Goal: Task Accomplishment & Management: Complete application form

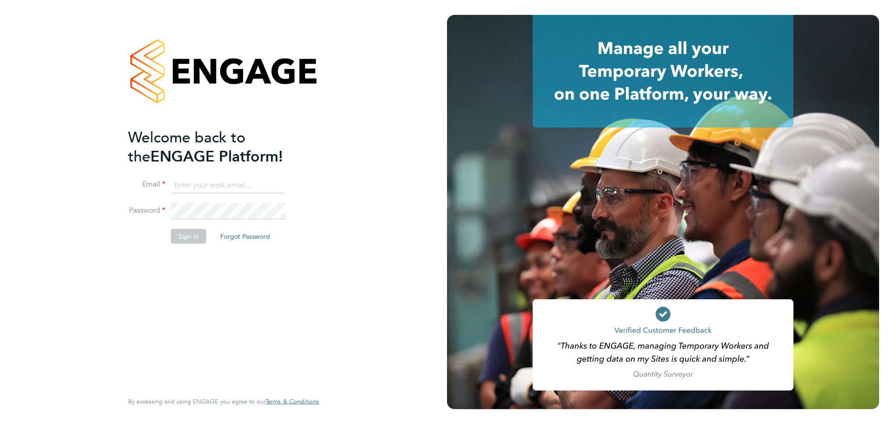
click at [195, 182] on input at bounding box center [228, 185] width 115 height 17
type input "seddon@psrsolutions.co.uk"
click at [196, 240] on button "Sign In" at bounding box center [188, 236] width 35 height 15
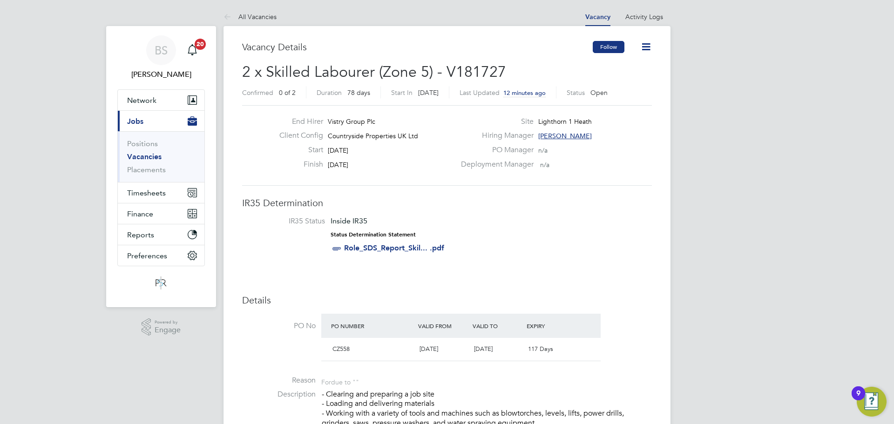
click at [599, 46] on button "Follow" at bounding box center [609, 47] width 32 height 12
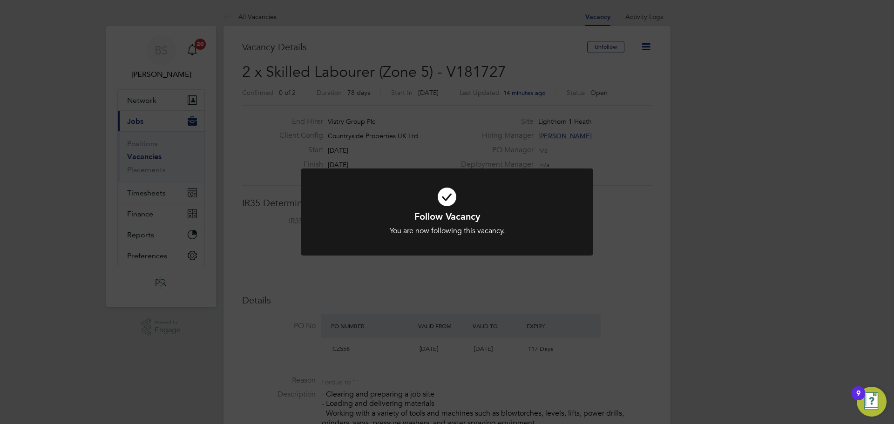
click at [442, 147] on div "Follow Vacancy You are now following this vacancy. Cancel Okay" at bounding box center [447, 212] width 894 height 424
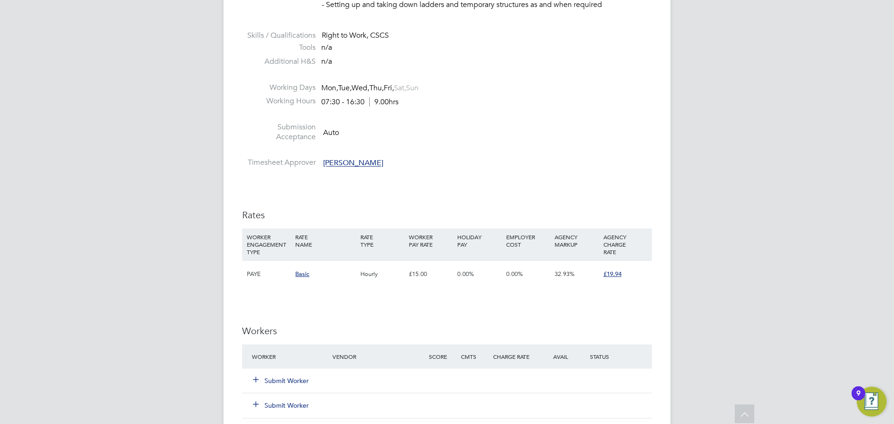
scroll to position [466, 0]
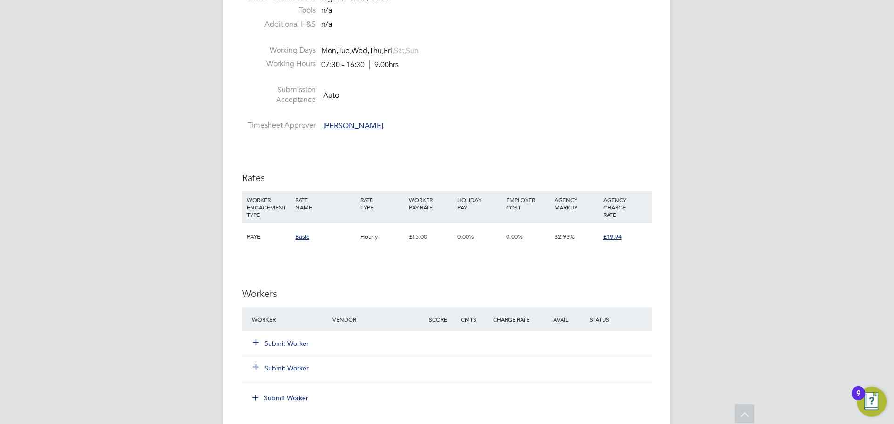
click at [299, 344] on button "Submit Worker" at bounding box center [281, 343] width 56 height 9
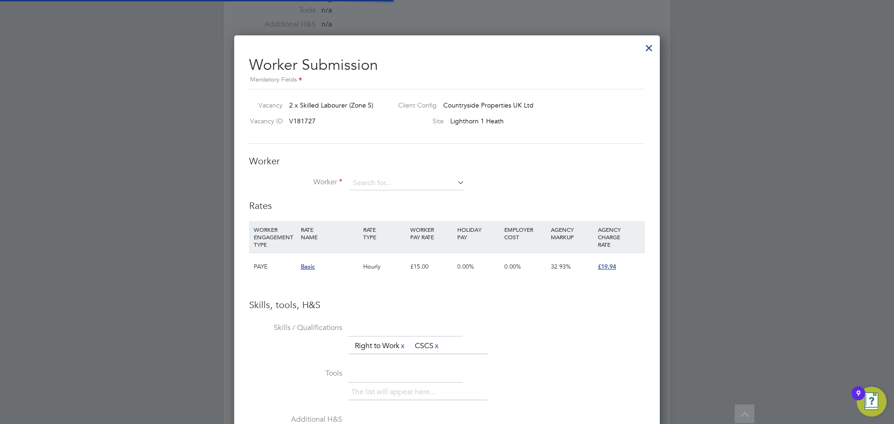
scroll to position [27, 63]
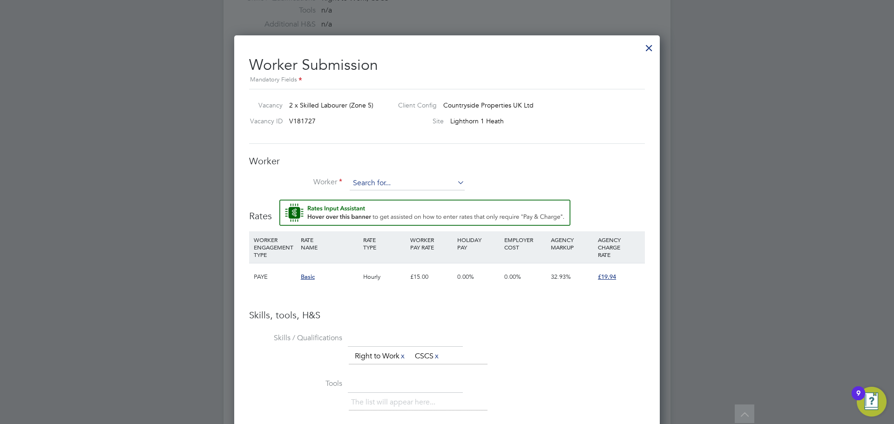
click at [399, 183] on input at bounding box center [407, 183] width 115 height 14
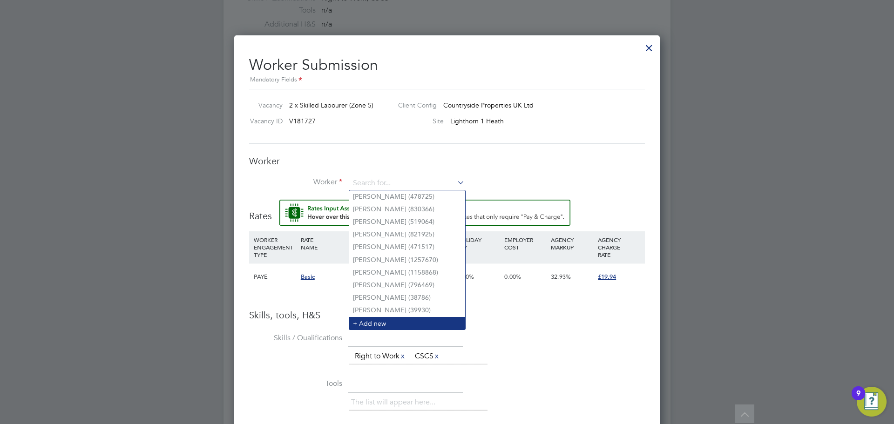
click at [413, 320] on li "+ Add new" at bounding box center [407, 323] width 116 height 13
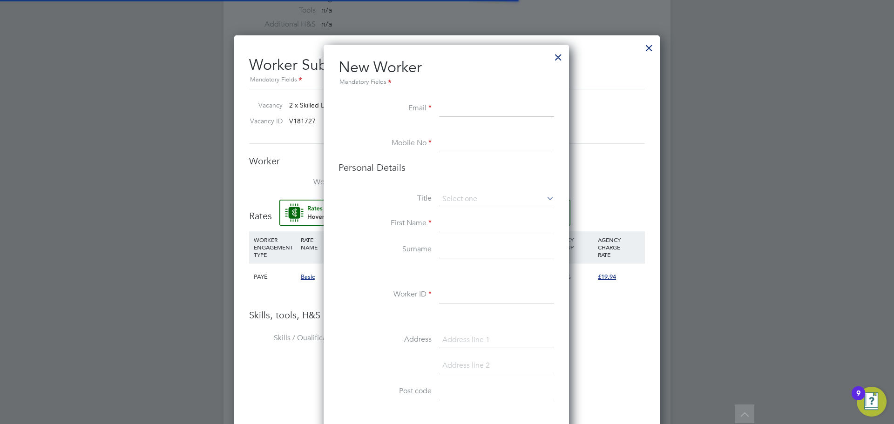
scroll to position [788, 247]
type input "s"
paste input "samuelvira750@gmail.com"
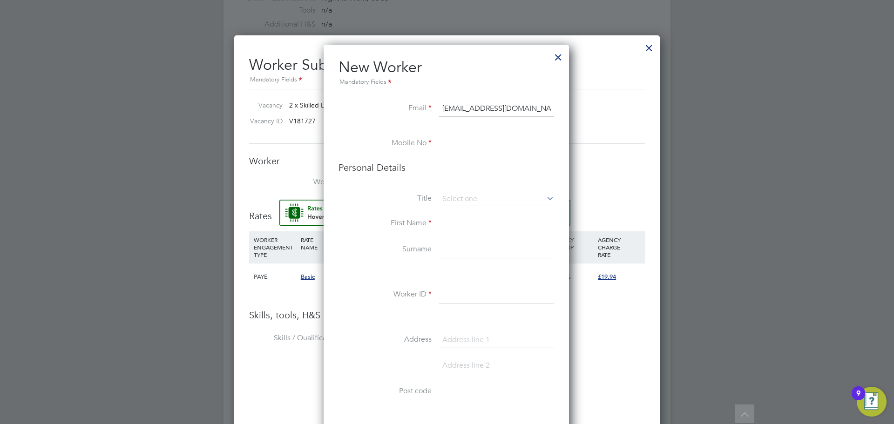
type input "samuelvira750@gmail.com"
click at [467, 148] on input at bounding box center [496, 143] width 115 height 17
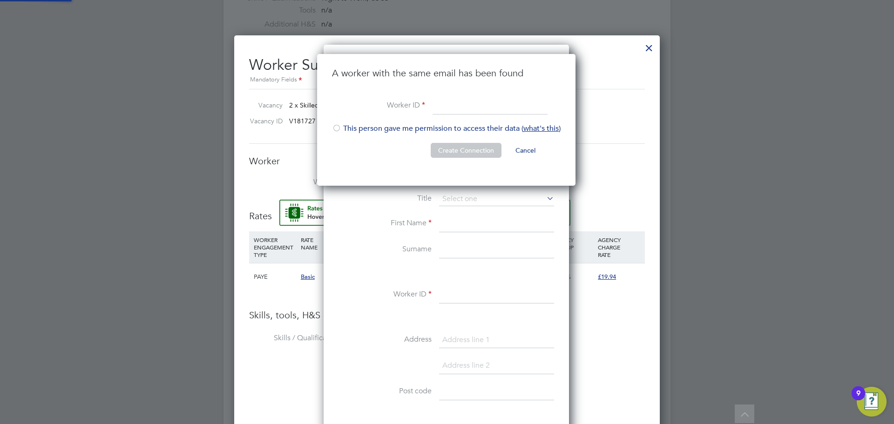
scroll to position [132, 260]
click at [665, 53] on div at bounding box center [447, 212] width 894 height 424
click at [650, 48] on div at bounding box center [649, 45] width 17 height 17
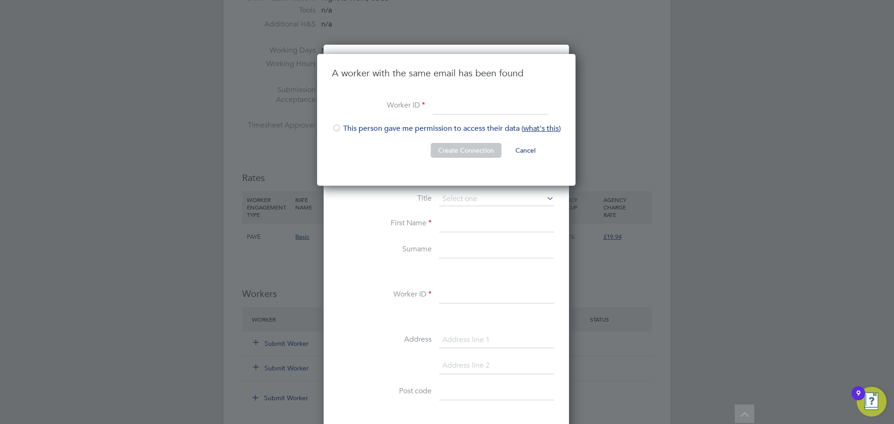
click at [528, 150] on button "Cancel" at bounding box center [525, 150] width 35 height 15
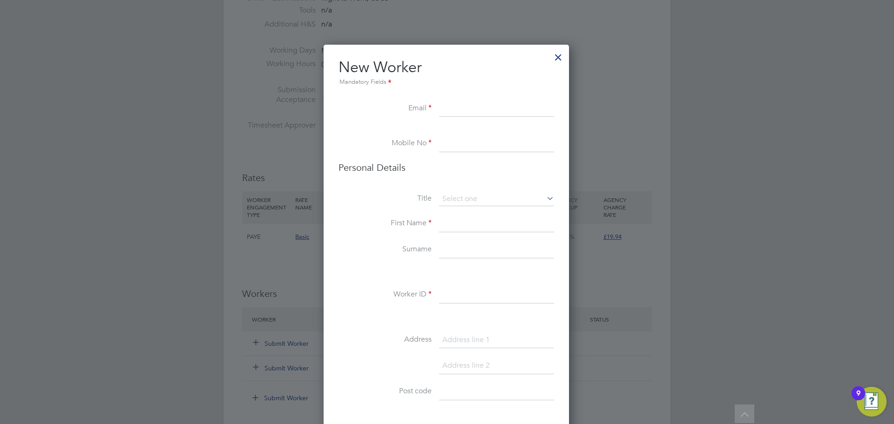
click at [560, 59] on div at bounding box center [558, 55] width 17 height 17
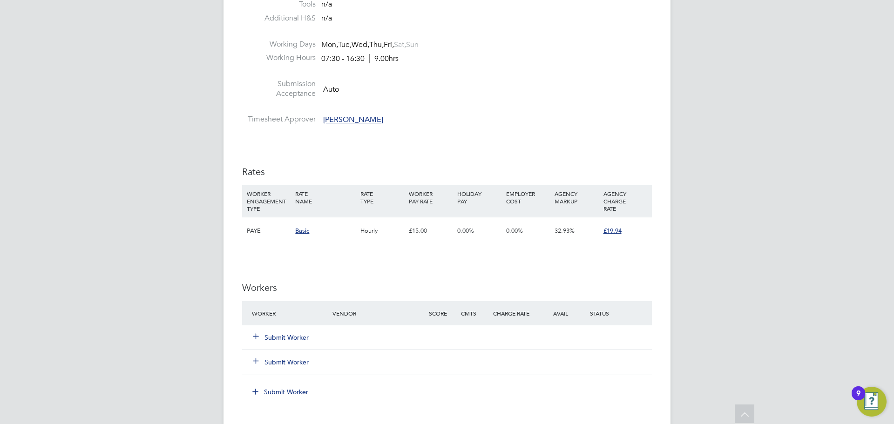
scroll to position [512, 0]
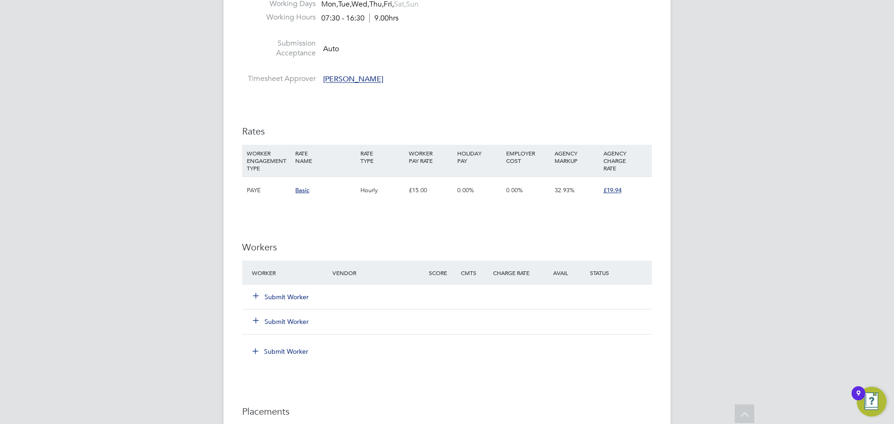
click at [297, 296] on button "Submit Worker" at bounding box center [281, 296] width 56 height 9
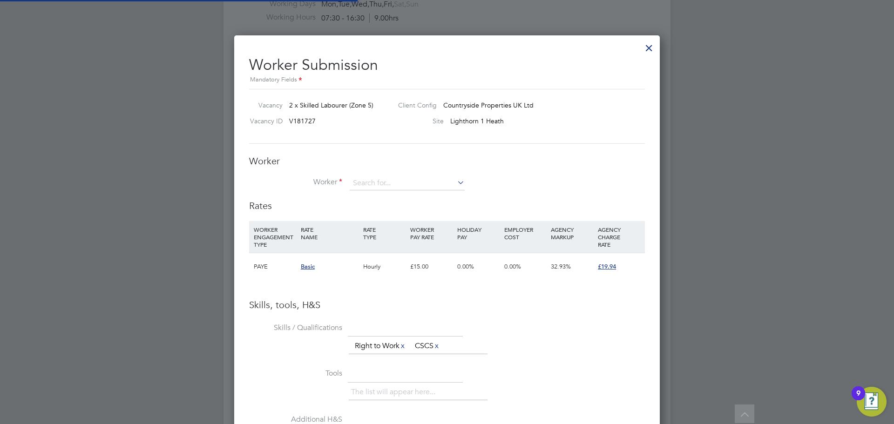
scroll to position [588, 426]
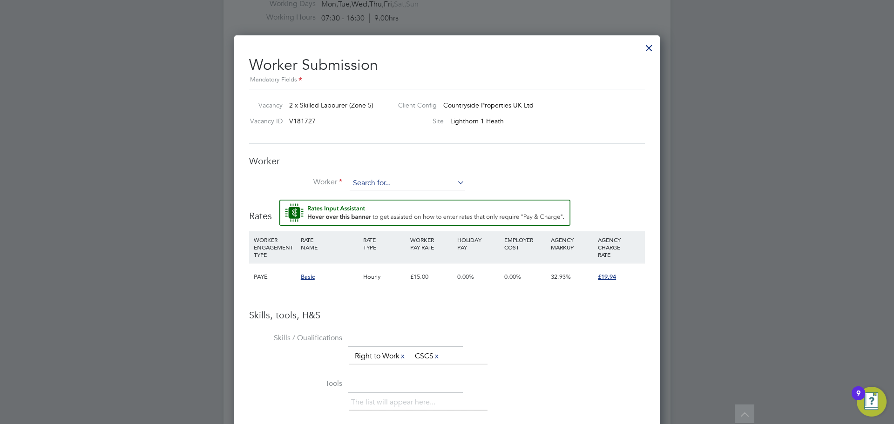
click at [382, 180] on input at bounding box center [407, 183] width 115 height 14
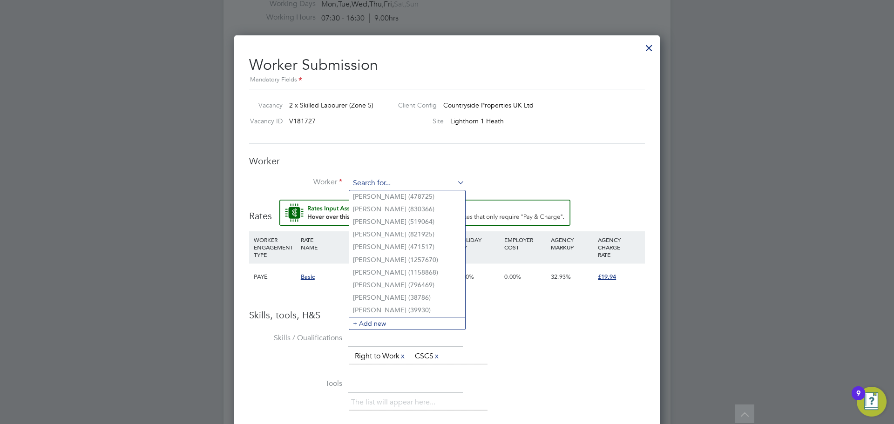
paste input "samuelvira750@gmail.com"
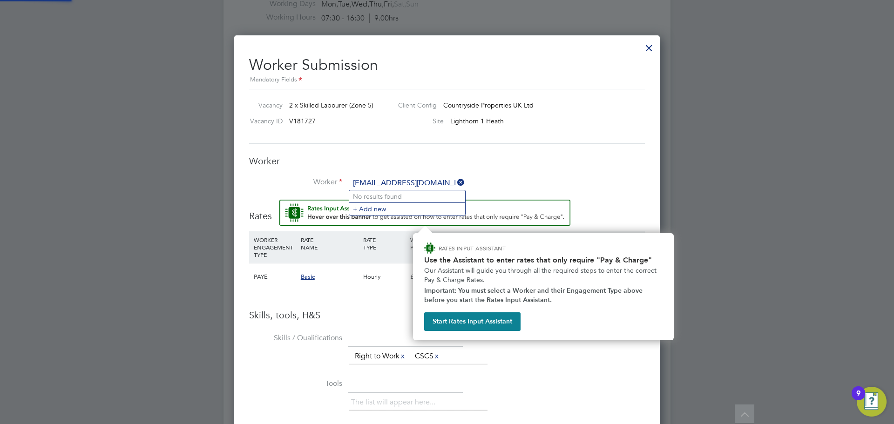
type input "samuelvira750@gmail.com"
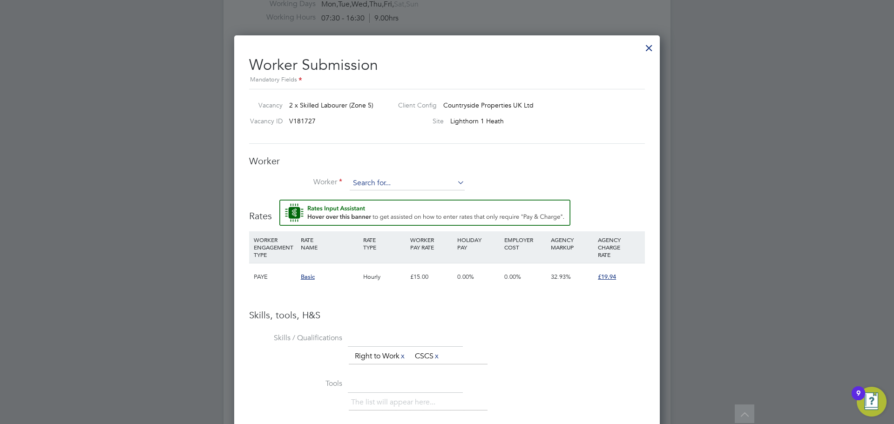
click at [392, 177] on input at bounding box center [407, 183] width 115 height 14
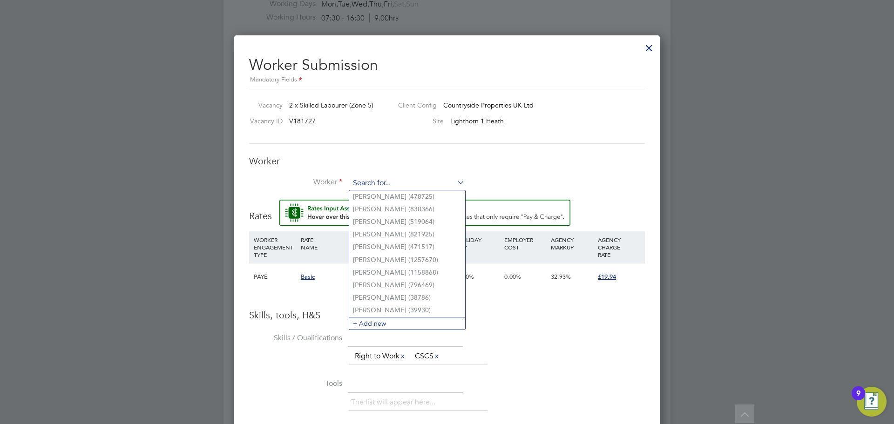
paste input "samuelvira750@gmail.com"
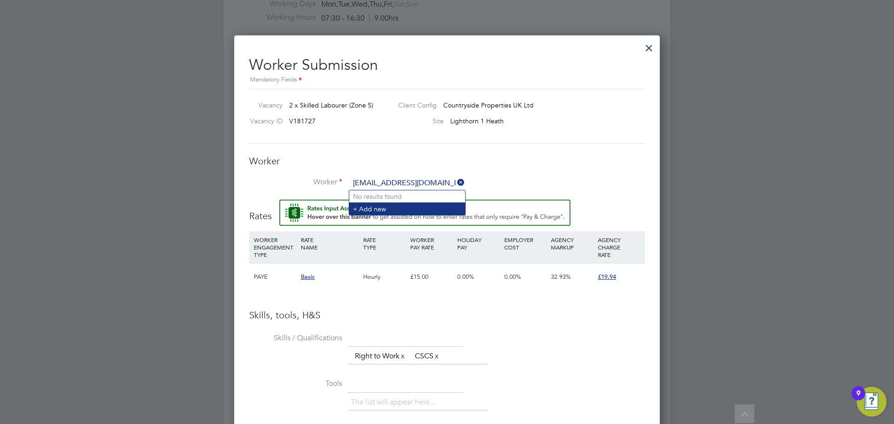
type input "samuelvira750@gmail.com"
click at [430, 207] on li "+ Add new" at bounding box center [407, 209] width 116 height 13
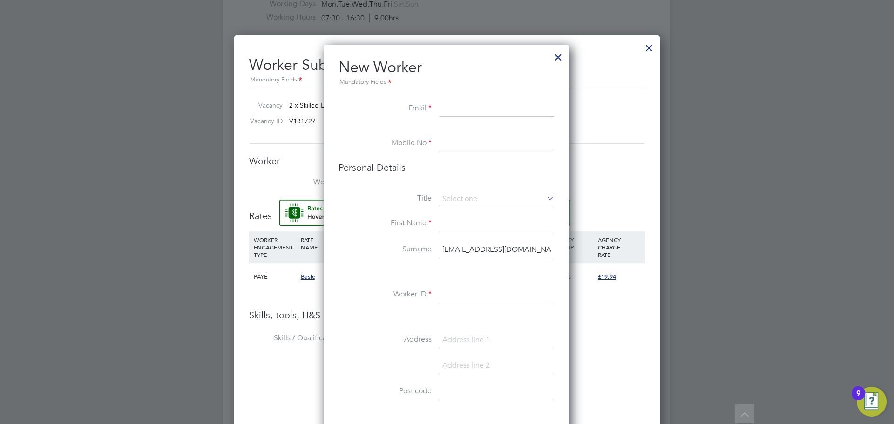
paste input "samuelvira750@gmail.com"
type input "samuelvira750@gmail.com"
click at [505, 141] on input at bounding box center [496, 143] width 115 height 17
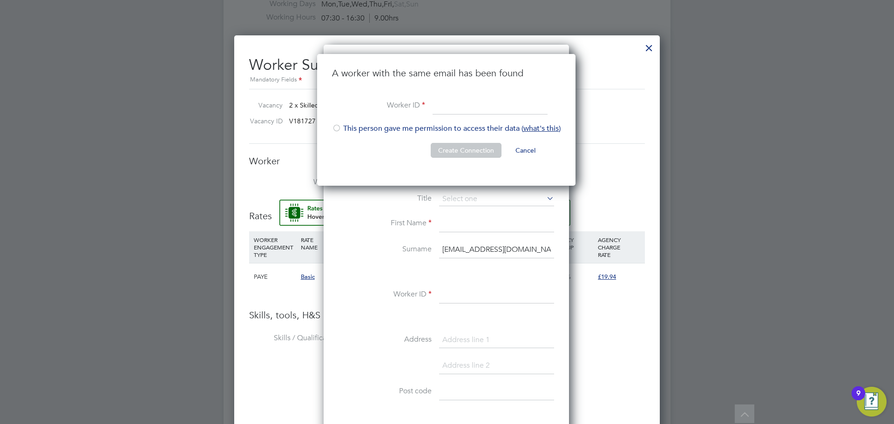
click at [481, 107] on input at bounding box center [490, 106] width 115 height 17
paste input "samuelvira750@gmail.com"
type input "samuelvira750@gmail.com"
click at [338, 126] on div at bounding box center [336, 128] width 9 height 9
click at [481, 149] on button "Create Connection" at bounding box center [466, 150] width 71 height 15
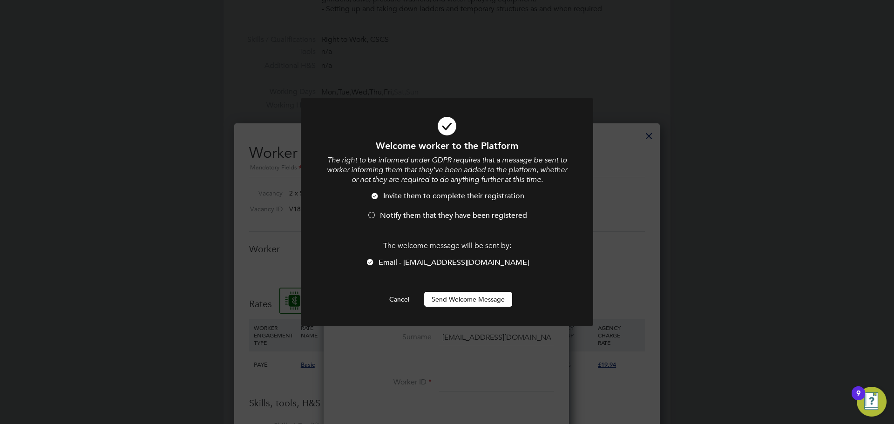
click at [377, 216] on li "Notify them that they have been registered" at bounding box center [447, 220] width 242 height 19
click at [459, 300] on button "Send Welcome Message" at bounding box center [468, 299] width 88 height 15
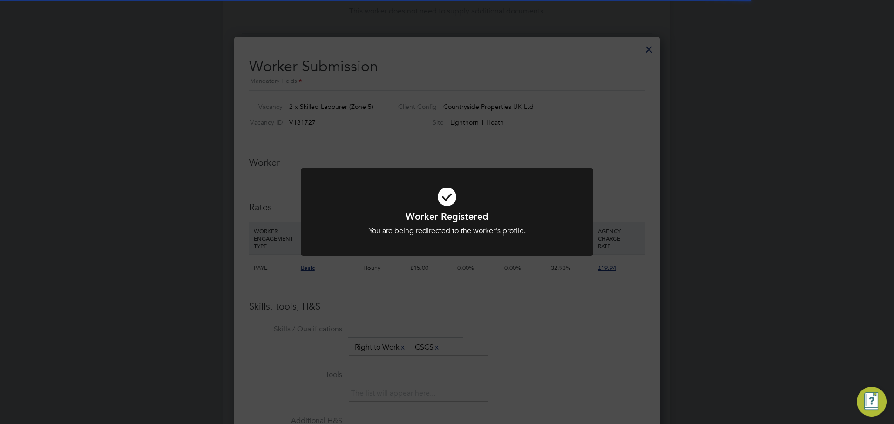
scroll to position [512, 0]
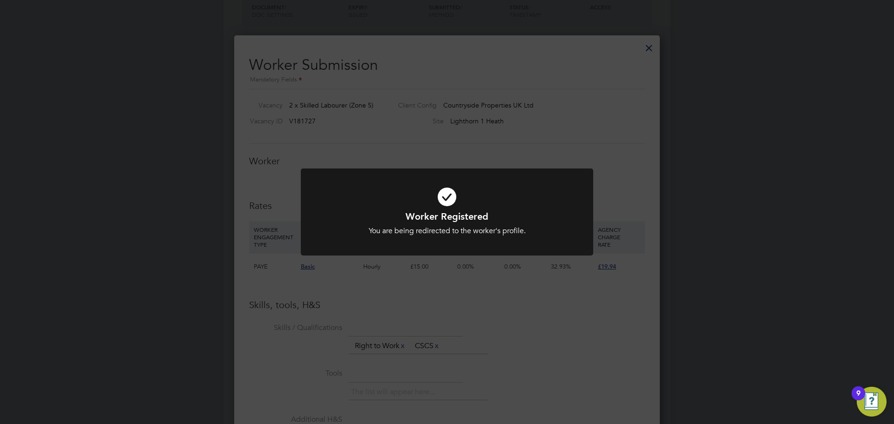
click at [499, 213] on h1 "Worker Registered" at bounding box center [447, 216] width 242 height 12
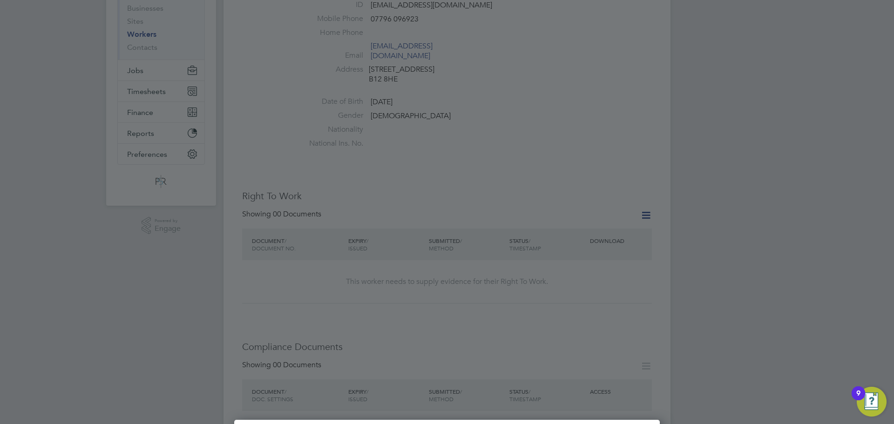
scroll to position [0, 0]
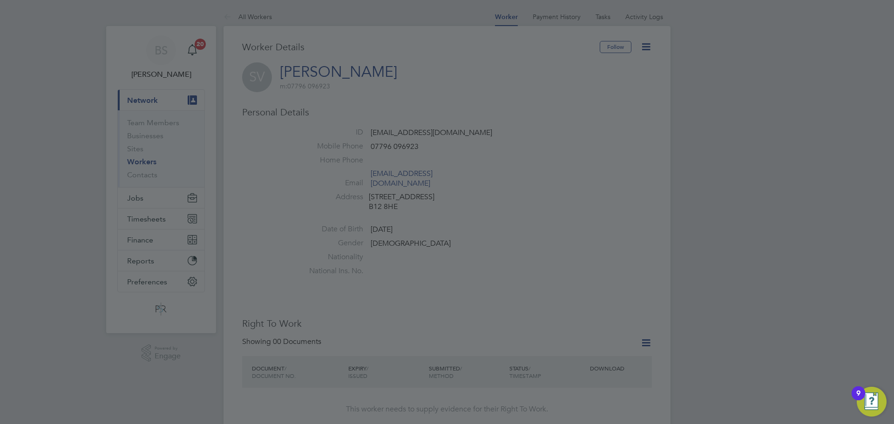
click at [465, 119] on div at bounding box center [447, 212] width 894 height 424
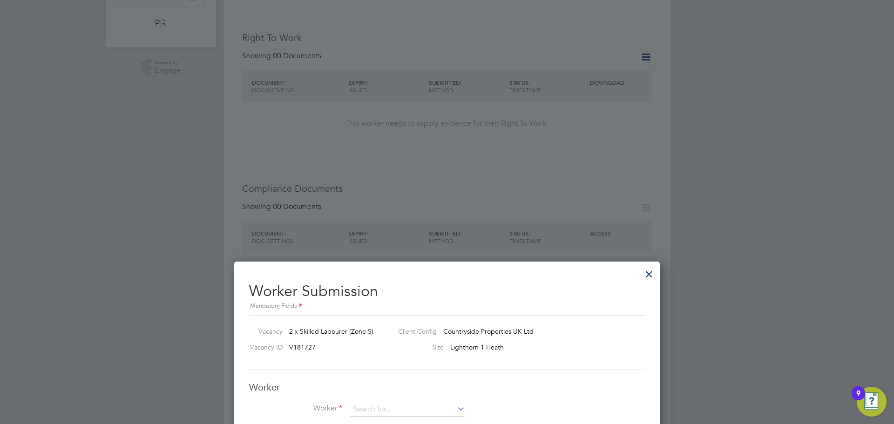
scroll to position [466, 0]
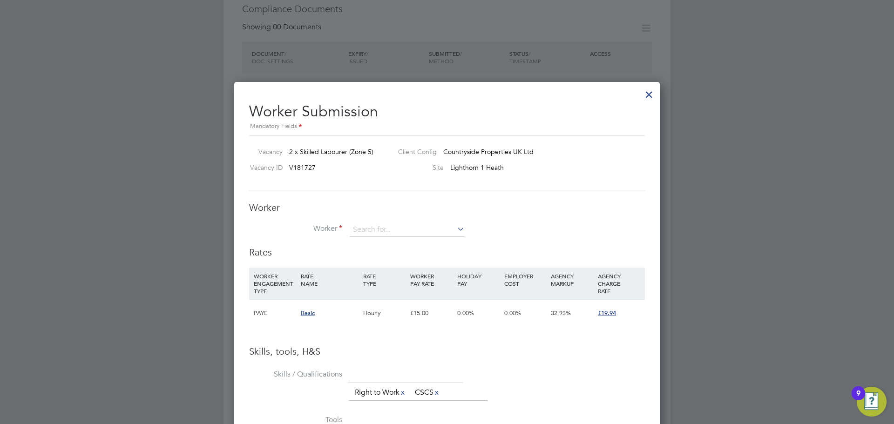
click at [435, 238] on li "Worker" at bounding box center [447, 234] width 396 height 23
click at [434, 228] on input at bounding box center [407, 230] width 115 height 14
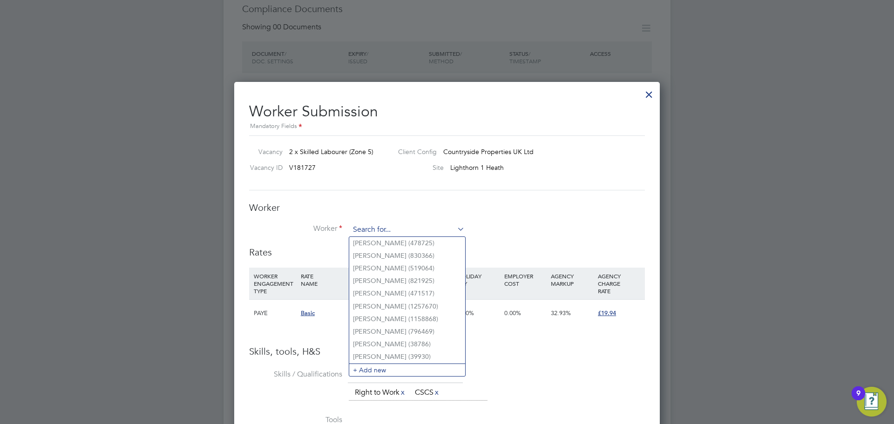
paste input "samuelvira750@gmail.com"
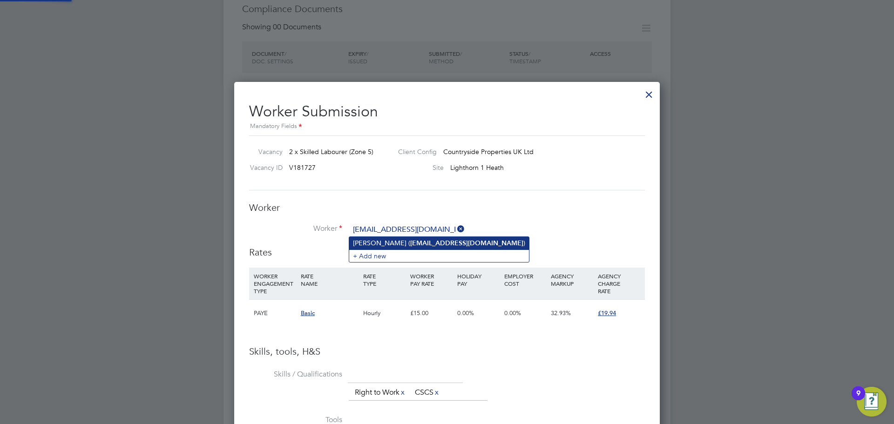
click at [430, 243] on b "samuelvira750@gmail.com" at bounding box center [466, 243] width 113 height 8
type input "Sammy Vira (samuelvira750@gmail.com)"
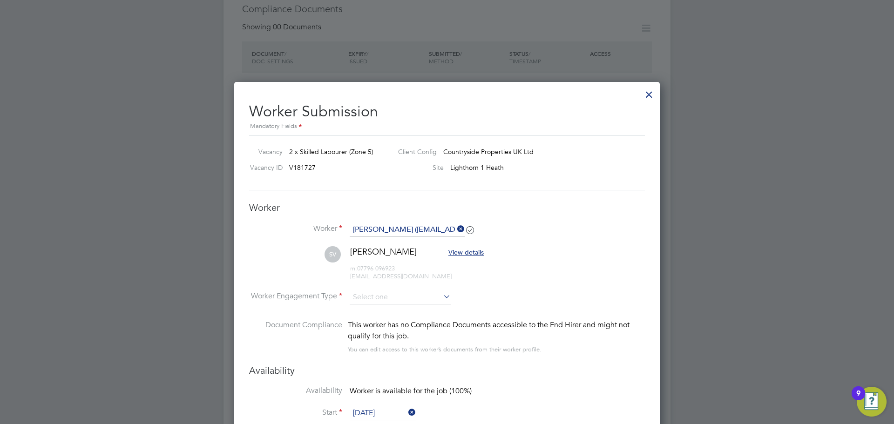
scroll to position [5, 5]
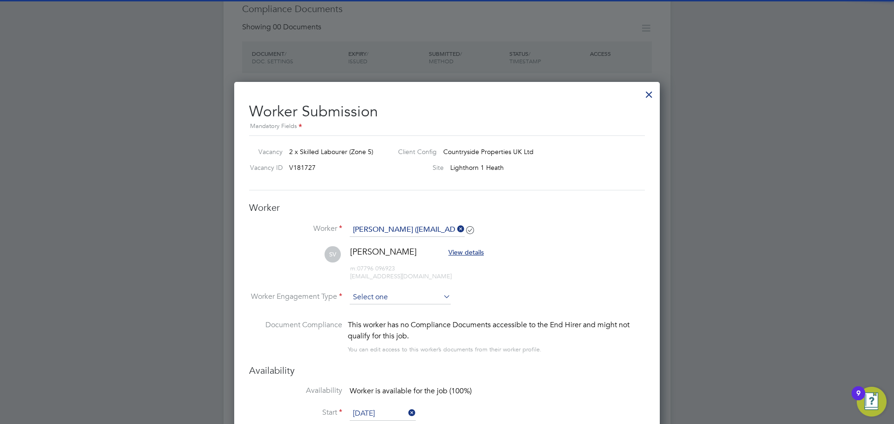
click at [423, 293] on input at bounding box center [400, 298] width 101 height 14
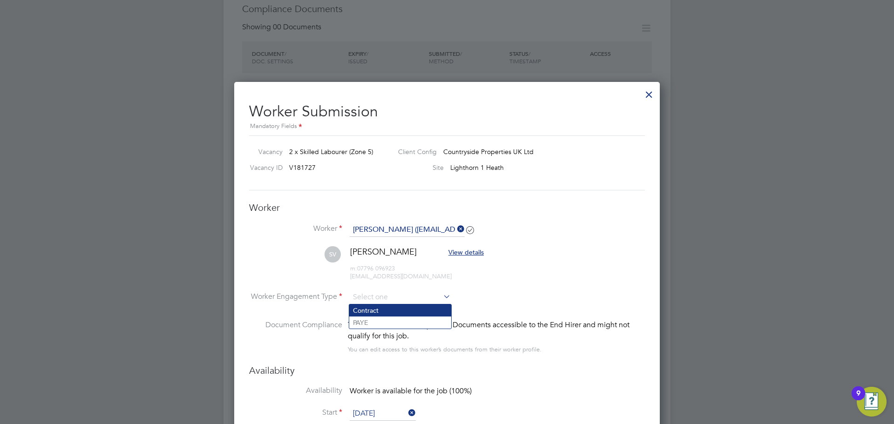
click at [419, 307] on li "Contract" at bounding box center [400, 310] width 102 height 12
type input "Contract"
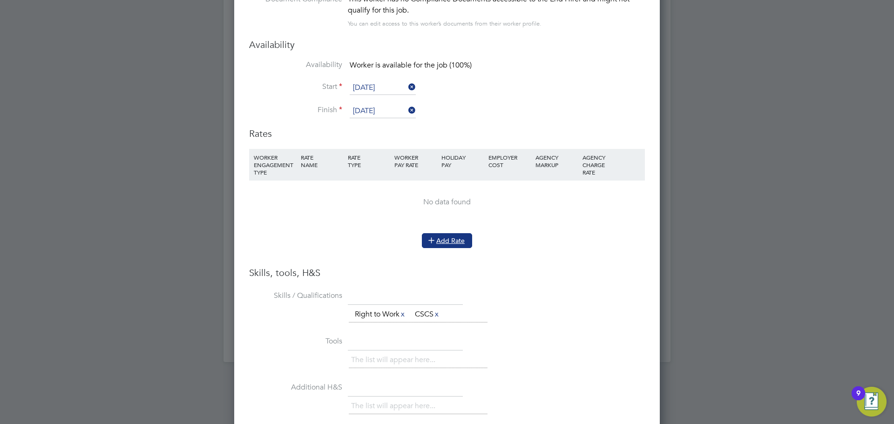
click at [467, 245] on button "Add Rate" at bounding box center [447, 240] width 50 height 15
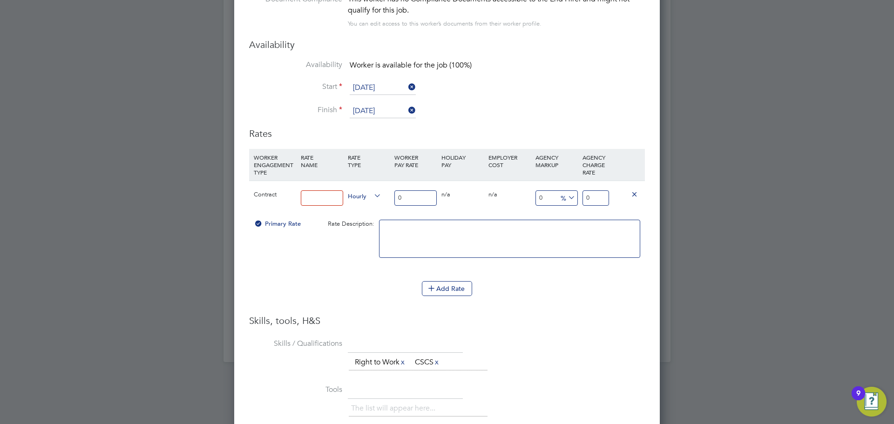
click at [339, 198] on input at bounding box center [322, 197] width 42 height 15
type input "Skilled Labourer"
type input "1"
type input "17"
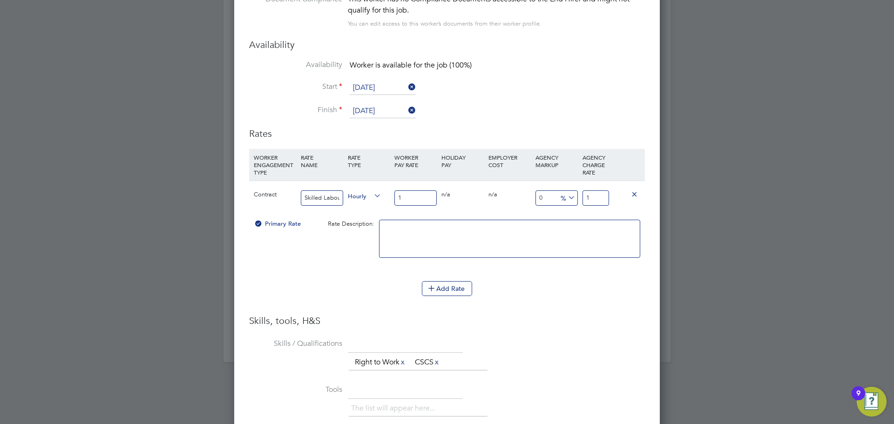
type input "17"
type input "-94.11764705882354"
type input "1"
type input "-5.882352941176471"
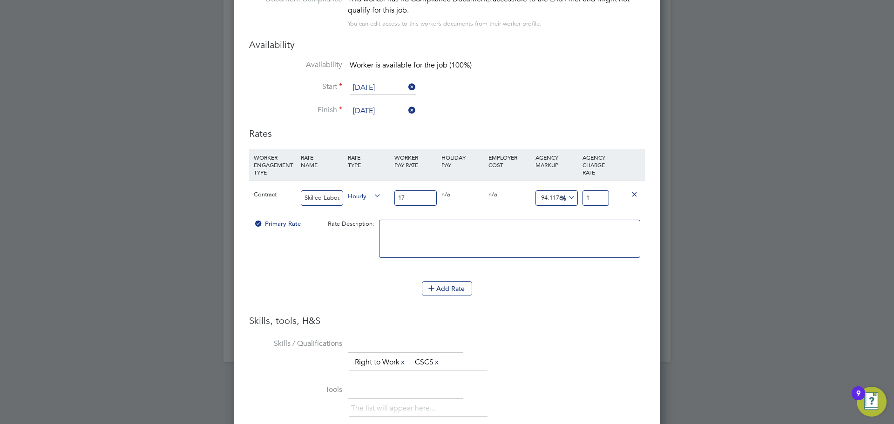
type input "16"
type input "-94.11764705882354"
type input "1"
type input "11.764705882352942"
type input "19"
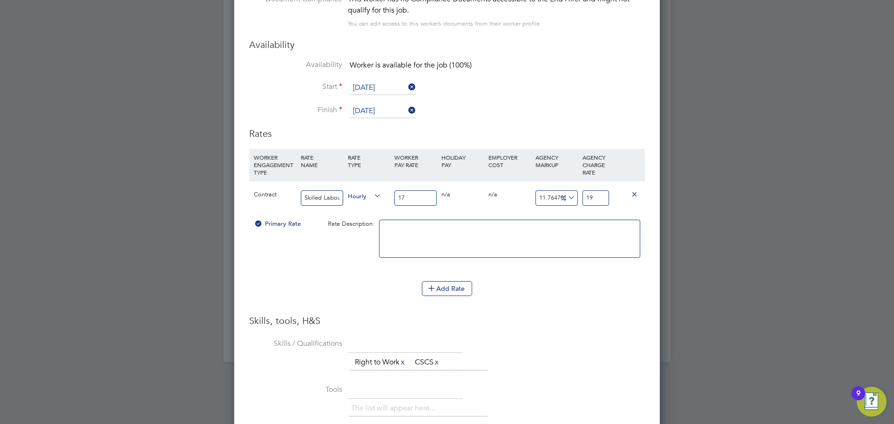
type input "17.058823529411764"
type input "19.9"
type input "17.294117647058822"
type input "19.94"
click at [599, 300] on li "Add Rate" at bounding box center [447, 293] width 396 height 24
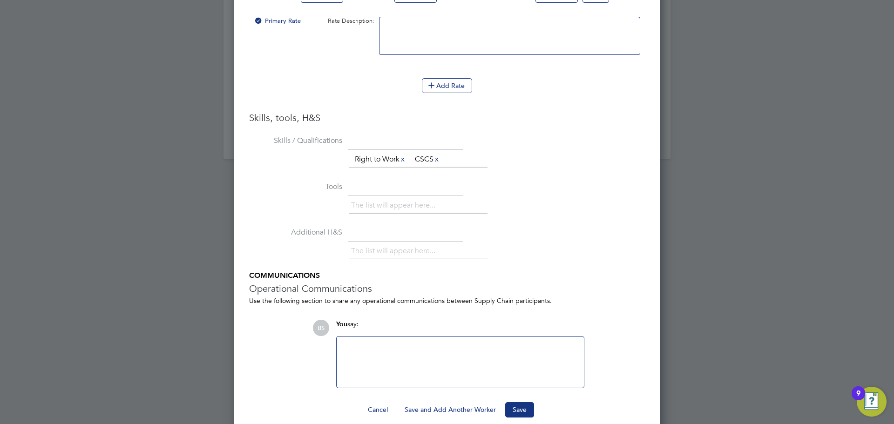
scroll to position [1006, 0]
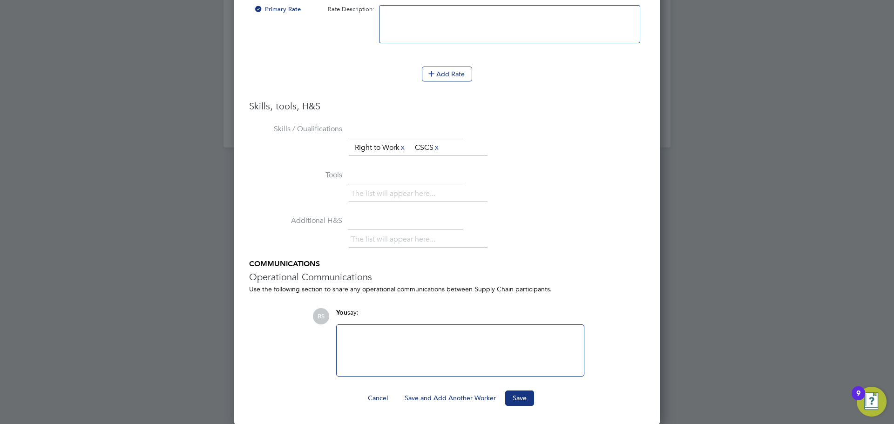
click at [473, 398] on button "Save and Add Another Worker" at bounding box center [450, 398] width 106 height 15
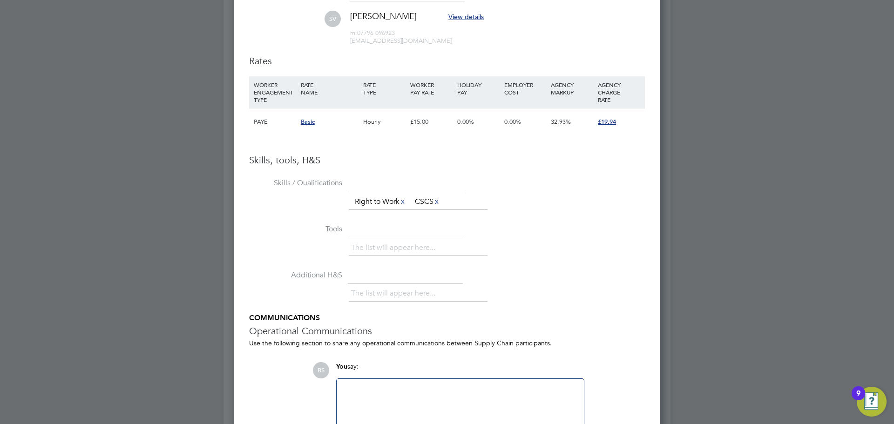
scroll to position [569, 0]
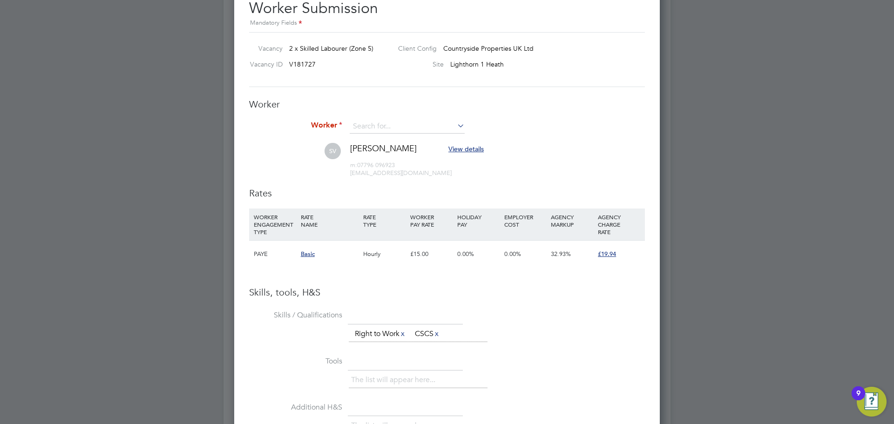
click at [388, 119] on div "Worker Worker SV Sammy Vira View details m: 07796 096923 samuelvira750@gmail.co…" at bounding box center [447, 142] width 396 height 89
click at [389, 128] on input at bounding box center [407, 127] width 115 height 14
click at [391, 265] on li "+ Add new" at bounding box center [407, 266] width 116 height 13
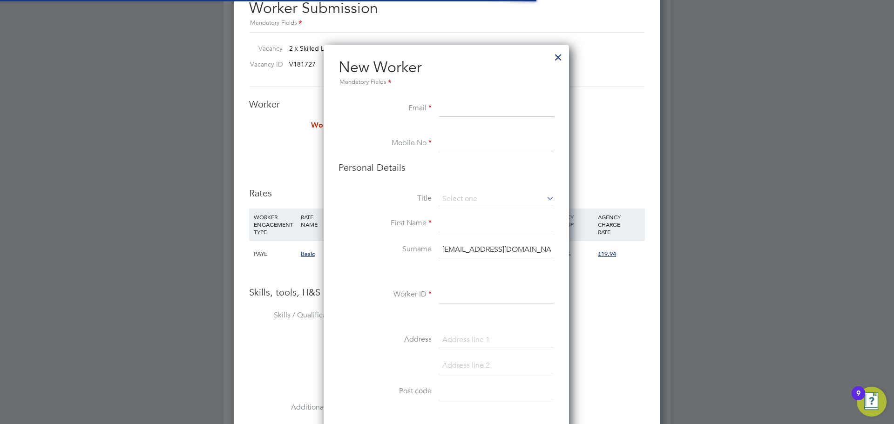
scroll to position [788, 247]
paste input "Emanuel.lutu122@gmail.com"
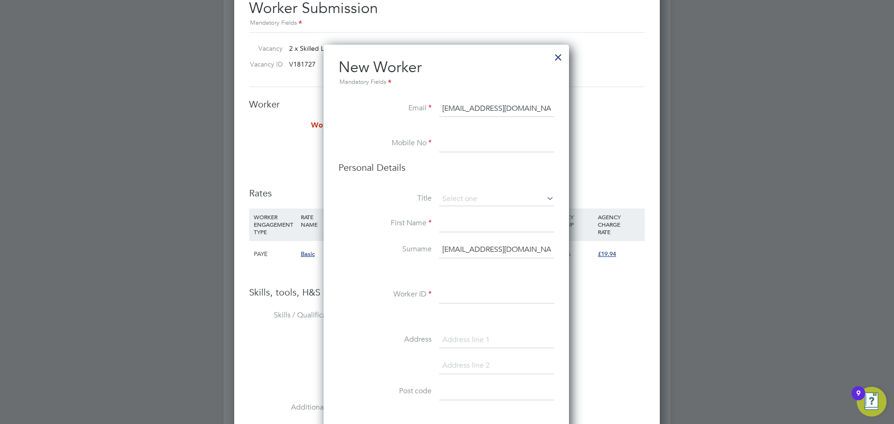
type input "Emanuel.lutu122@gmail.com"
click at [481, 140] on input at bounding box center [496, 143] width 115 height 17
type input "v"
paste input "+44 7467 190024"
type input "+44 7467 190024"
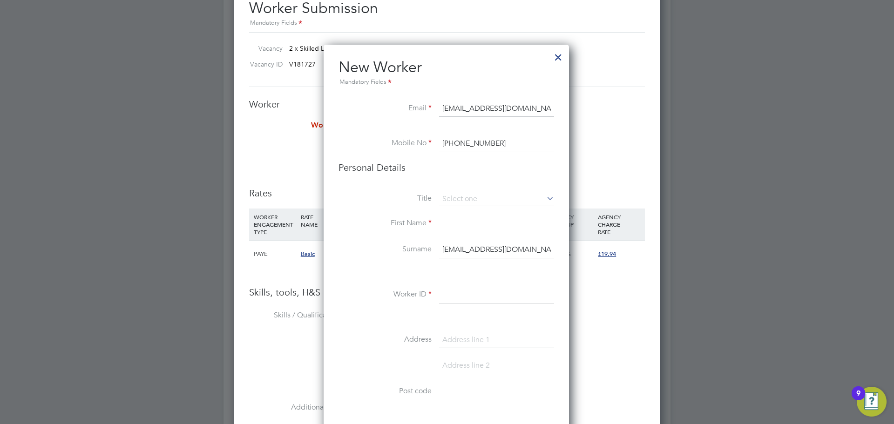
click at [457, 225] on input at bounding box center [496, 224] width 115 height 17
paste input "[PERSON_NAME] [PERSON_NAME]"
click at [515, 226] on input "[PERSON_NAME] [PERSON_NAME]" at bounding box center [496, 224] width 115 height 17
drag, startPoint x: 519, startPoint y: 228, endPoint x: 506, endPoint y: 226, distance: 12.6
click at [506, 226] on input "[PERSON_NAME] [PERSON_NAME]" at bounding box center [496, 224] width 115 height 17
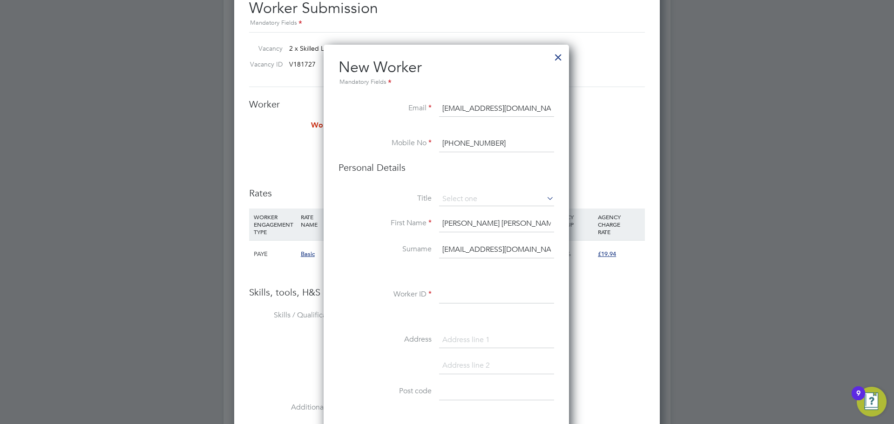
type input "[PERSON_NAME] [PERSON_NAME]"
drag, startPoint x: 542, startPoint y: 250, endPoint x: 439, endPoint y: 247, distance: 103.9
click at [437, 251] on li "Surname samuelvira750@gmail.com" at bounding box center [446, 255] width 216 height 26
drag, startPoint x: 474, startPoint y: 222, endPoint x: 516, endPoint y: 222, distance: 42.4
click at [516, 222] on input "[PERSON_NAME] [PERSON_NAME]" at bounding box center [496, 224] width 115 height 17
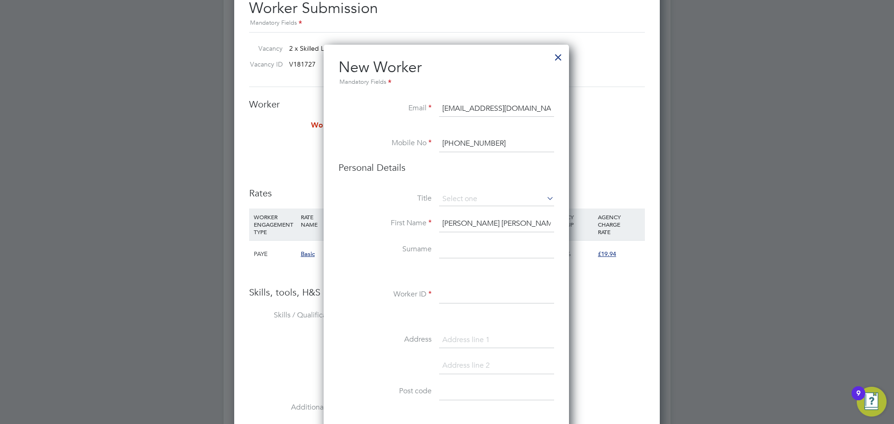
click at [503, 252] on input at bounding box center [496, 250] width 115 height 17
drag, startPoint x: 513, startPoint y: 223, endPoint x: 474, endPoint y: 227, distance: 38.9
click at [474, 227] on input "[PERSON_NAME] [PERSON_NAME]" at bounding box center [496, 224] width 115 height 17
type input "Emanuel"
click at [460, 250] on input at bounding box center [496, 250] width 115 height 17
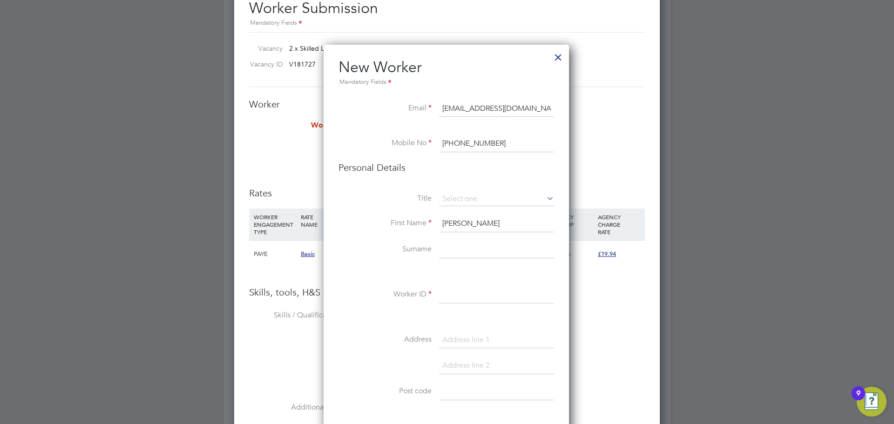
paste input "Lutu Adrian"
type input "Lutu Adrian"
click at [452, 301] on input at bounding box center [496, 295] width 115 height 17
paste input "Lutu Adrian"
click at [441, 295] on input "Lutu Adrian" at bounding box center [496, 295] width 115 height 17
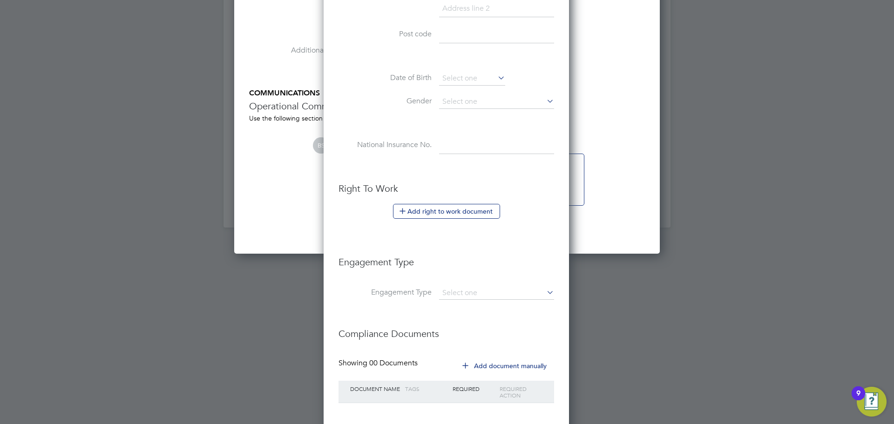
scroll to position [976, 0]
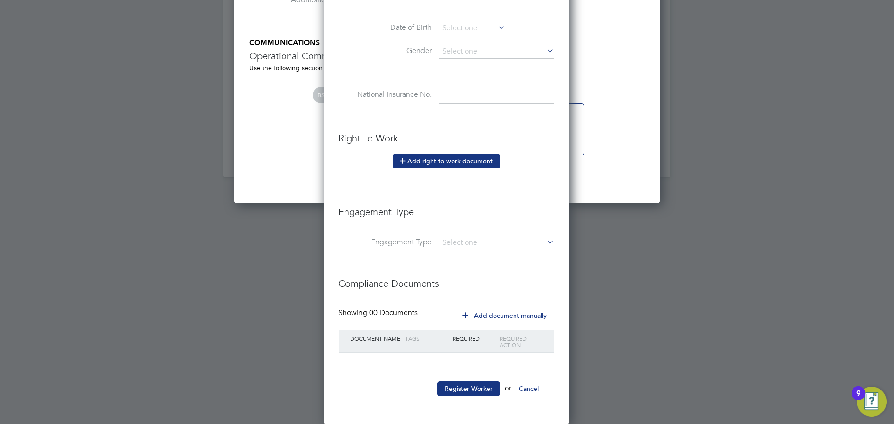
type input "[PERSON_NAME] [PERSON_NAME]"
click at [459, 162] on button "Add right to work document" at bounding box center [446, 161] width 107 height 15
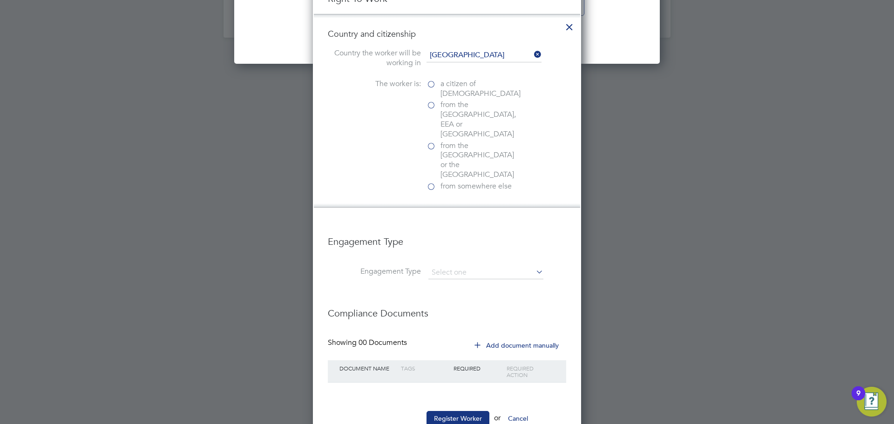
scroll to position [1117, 0]
click at [431, 104] on label "from the EU, EEA or Switzerland" at bounding box center [472, 118] width 93 height 39
click at [0, 0] on input "from the EU, EEA or Switzerland" at bounding box center [0, 0] width 0 height 0
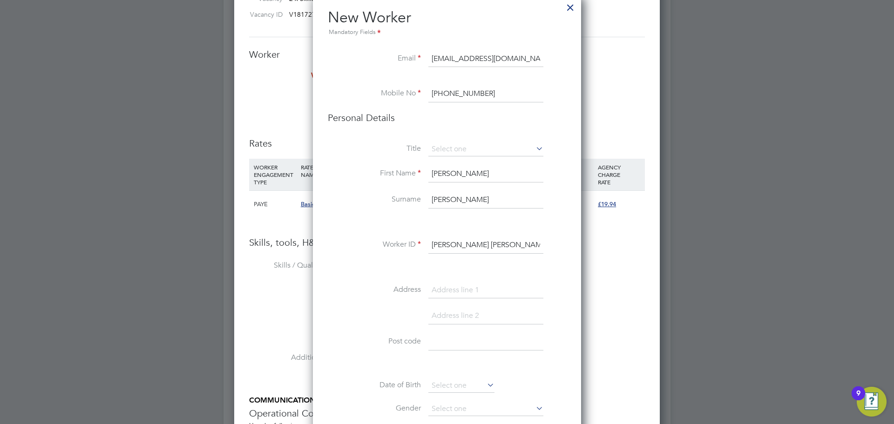
scroll to position [590, 0]
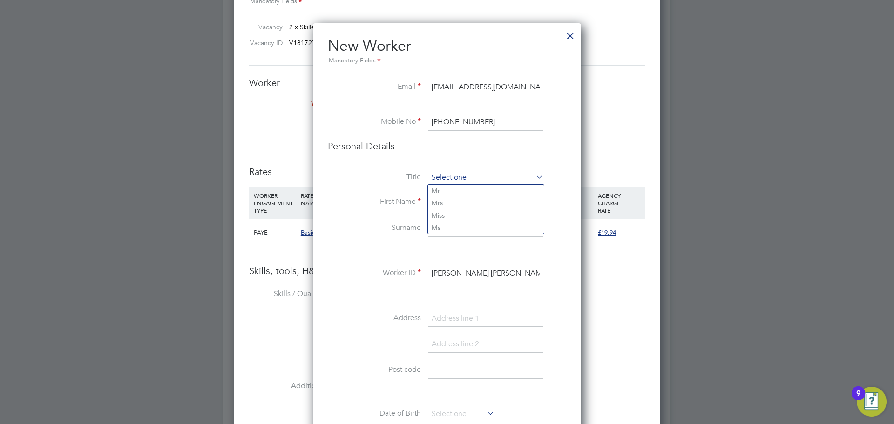
click at [453, 174] on input at bounding box center [485, 178] width 115 height 14
click at [465, 192] on li "Mr" at bounding box center [486, 191] width 116 height 12
type input "Mr"
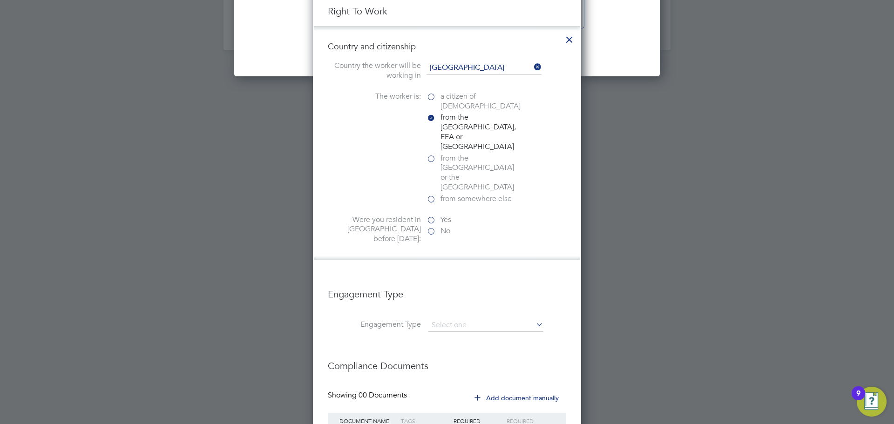
scroll to position [1149, 0]
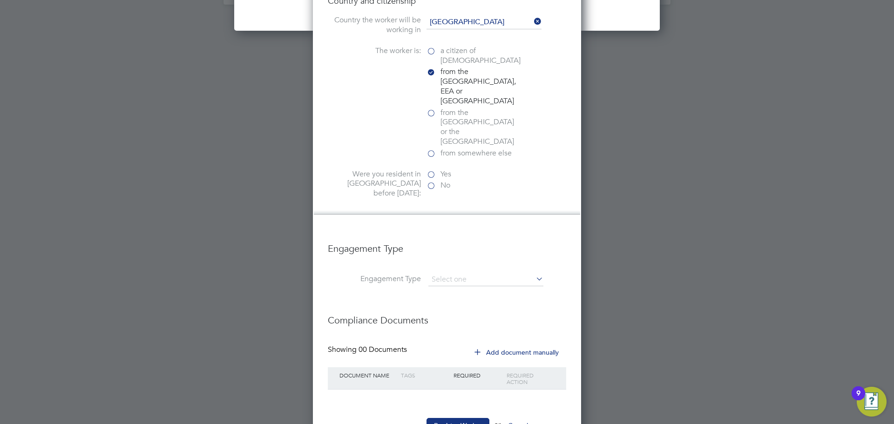
click at [476, 235] on li "Engagement Type" at bounding box center [447, 253] width 238 height 40
click at [476, 273] on input at bounding box center [485, 279] width 115 height 13
click at [471, 296] on li "Umbrella" at bounding box center [486, 297] width 116 height 14
type input "Umbrella"
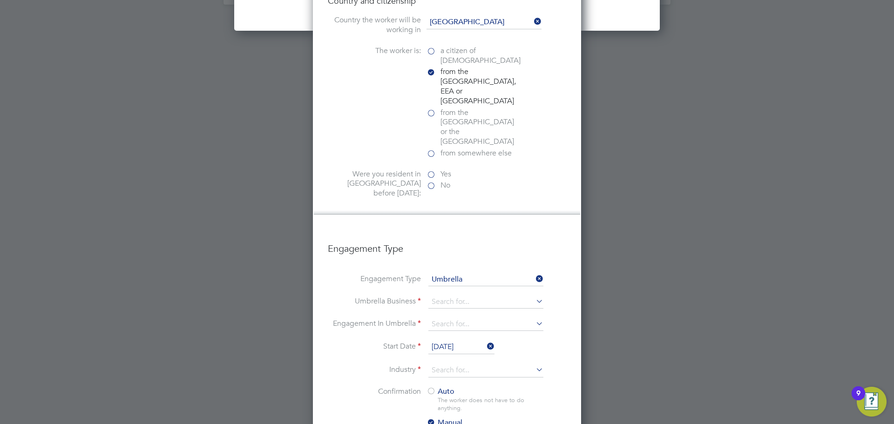
scroll to position [1132, 269]
click at [472, 296] on input at bounding box center [485, 302] width 115 height 13
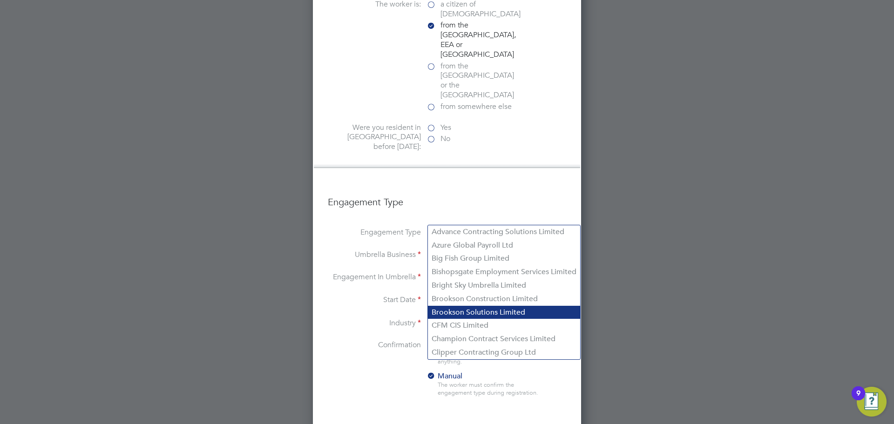
scroll to position [1242, 0]
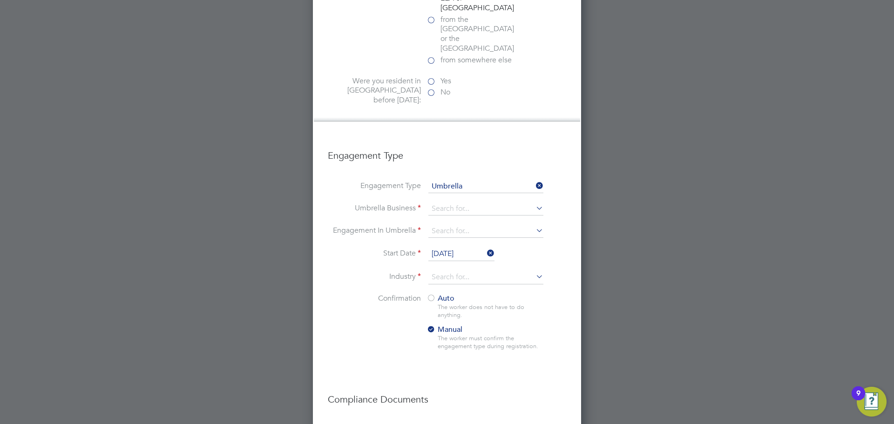
click at [455, 238] on li "Bright Sky Umbrella Limited" at bounding box center [504, 239] width 152 height 14
type input "Bright Sky Umbrella Limited"
click at [448, 225] on input at bounding box center [485, 231] width 115 height 13
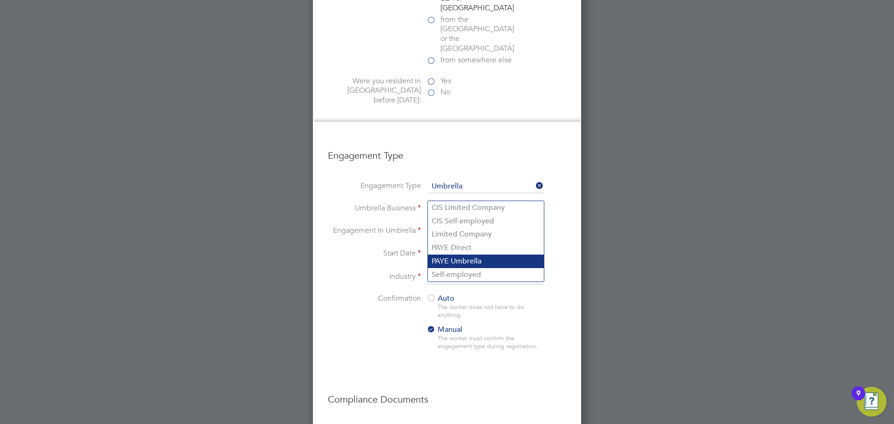
click at [481, 263] on li "PAYE Umbrella" at bounding box center [486, 262] width 116 height 14
type input "PAYE Umbrella"
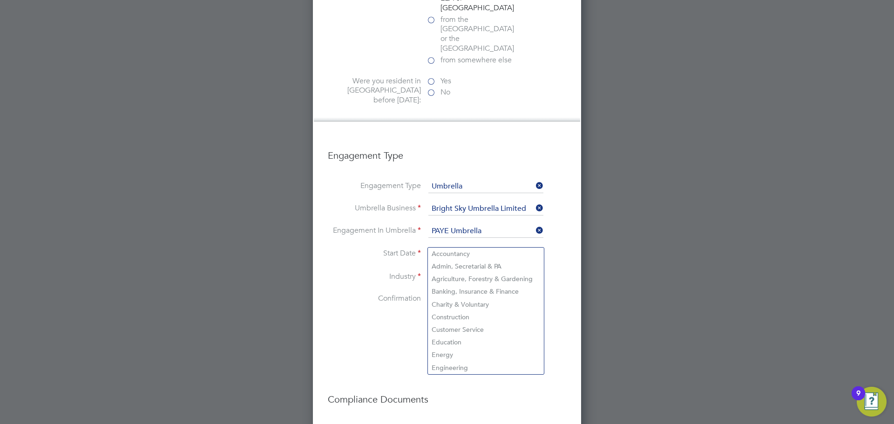
click at [439, 270] on input at bounding box center [485, 277] width 115 height 14
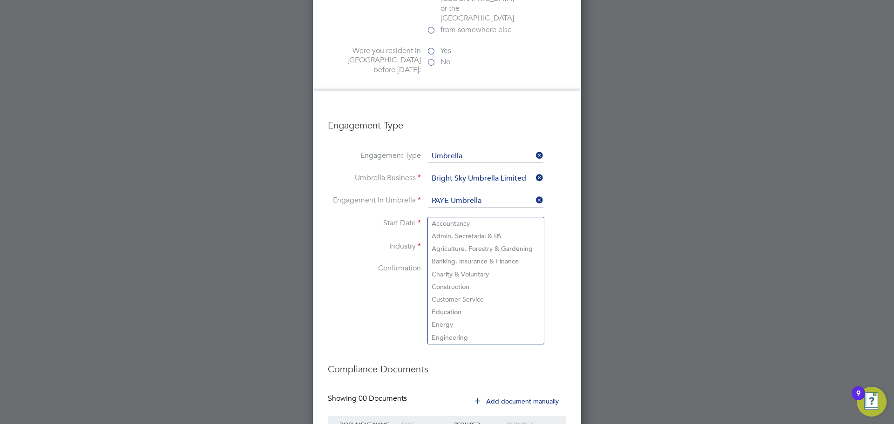
scroll to position [1289, 0]
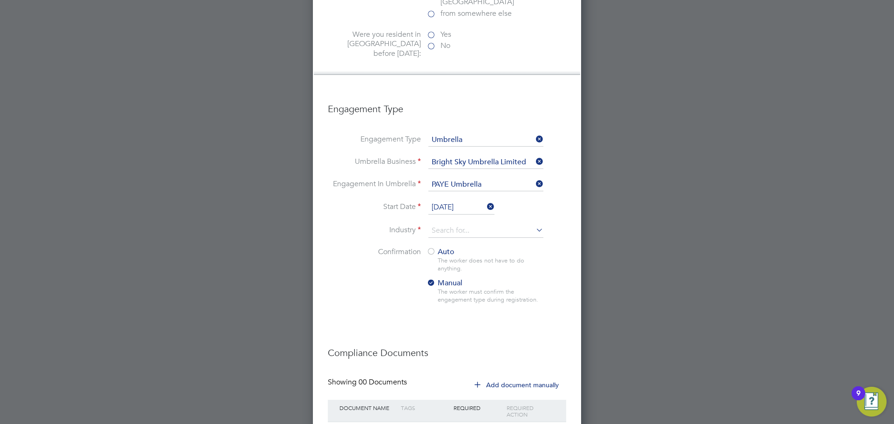
click at [462, 268] on li "Construction" at bounding box center [486, 270] width 116 height 13
type input "Construction"
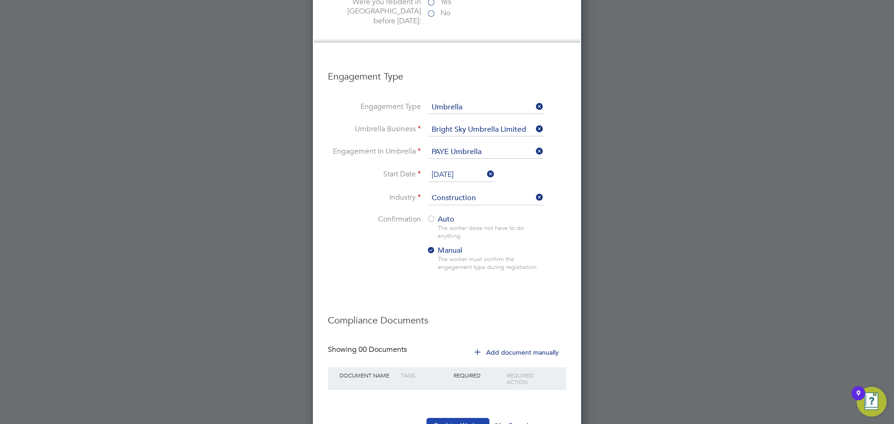
click at [476, 418] on button "Register Worker" at bounding box center [457, 425] width 63 height 15
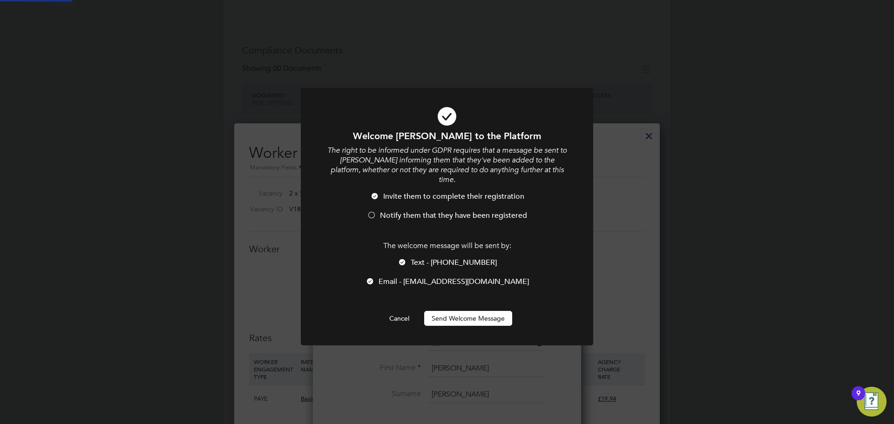
scroll to position [0, 0]
click at [373, 211] on div at bounding box center [371, 215] width 9 height 9
click at [464, 311] on button "Send Welcome Message" at bounding box center [468, 318] width 88 height 15
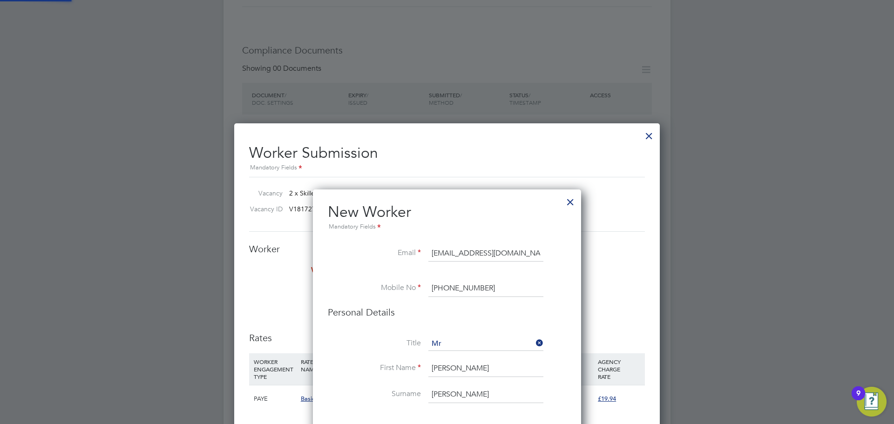
type input "Emanuel Lutu Adrian (Emanuel Lutu Adrian)"
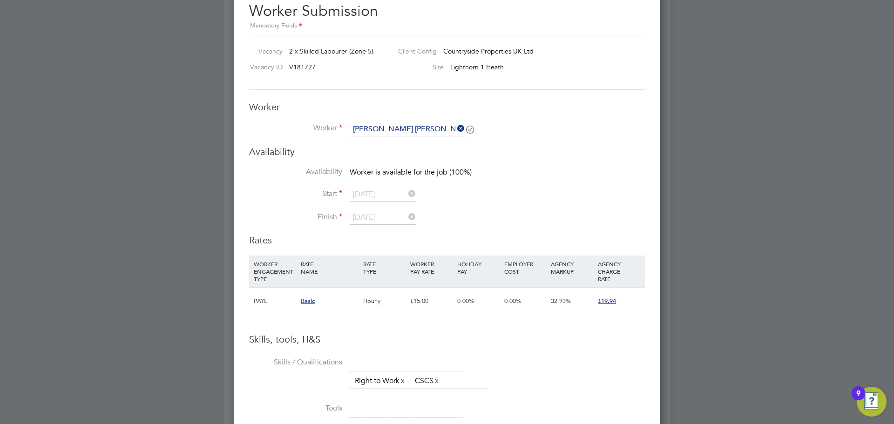
scroll to position [567, 0]
click at [426, 294] on div "£15.00" at bounding box center [431, 300] width 47 height 27
click at [350, 303] on div "Basic" at bounding box center [329, 300] width 62 height 27
click at [562, 298] on span "32.93%" at bounding box center [561, 300] width 20 height 8
click at [401, 293] on div "Hourly" at bounding box center [384, 300] width 47 height 27
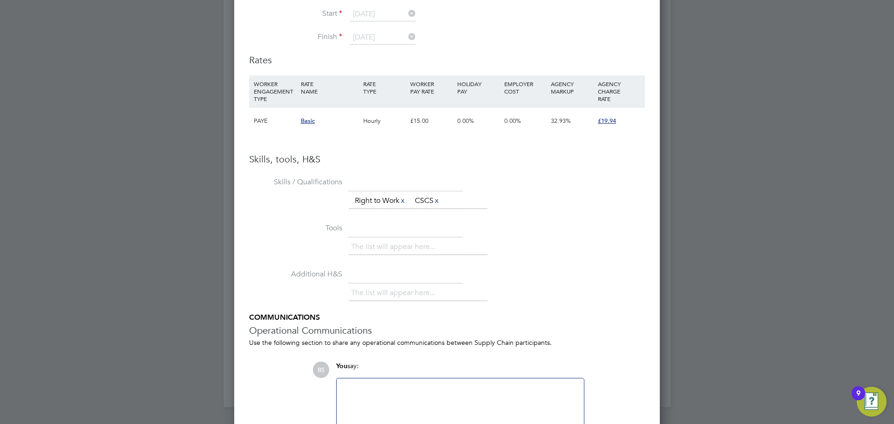
scroll to position [800, 0]
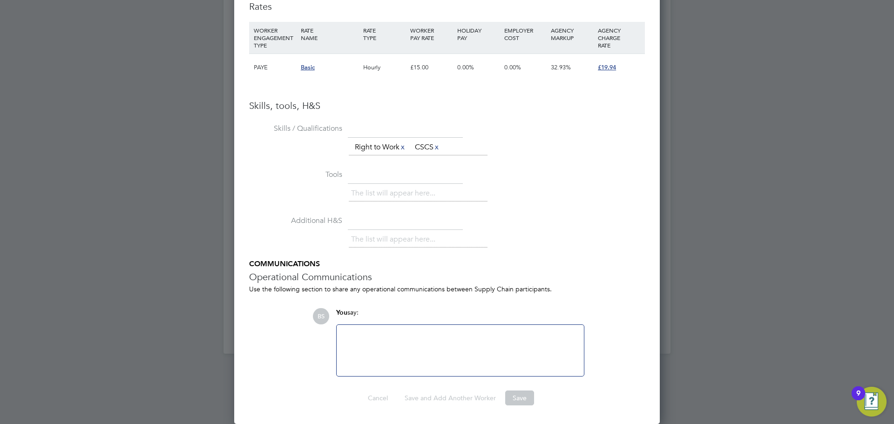
click at [761, 293] on div at bounding box center [447, 212] width 894 height 424
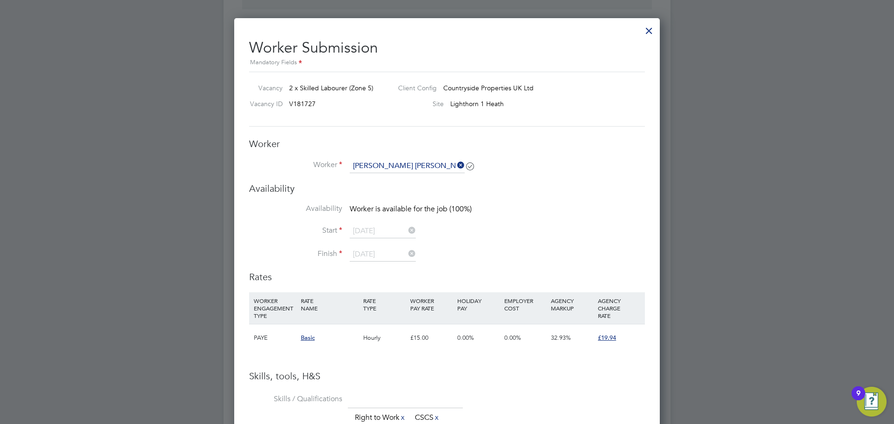
scroll to position [474, 0]
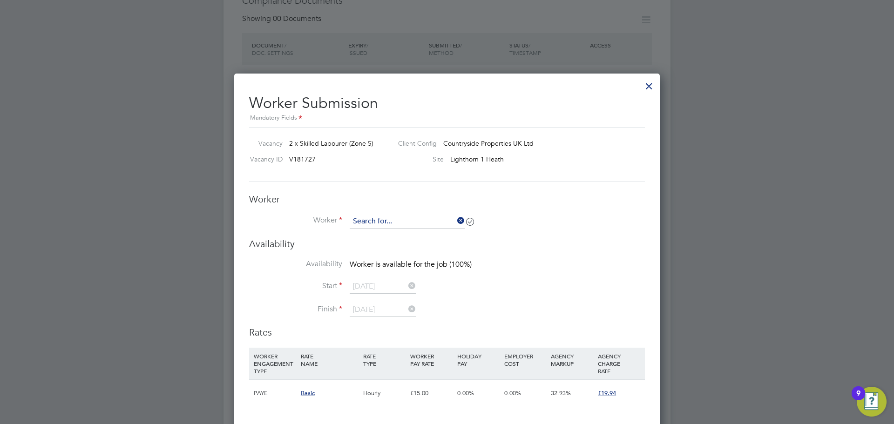
click at [382, 219] on input at bounding box center [407, 222] width 115 height 14
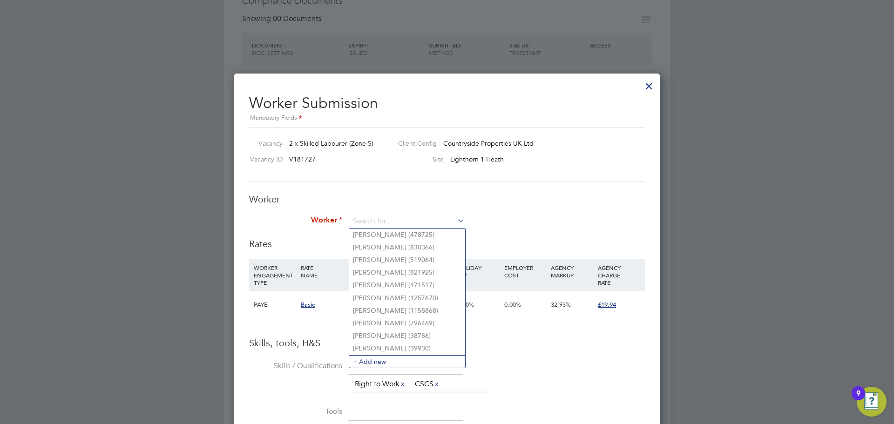
click at [555, 214] on div "Worker Worker Worker Engagement Type" at bounding box center [447, 215] width 396 height 45
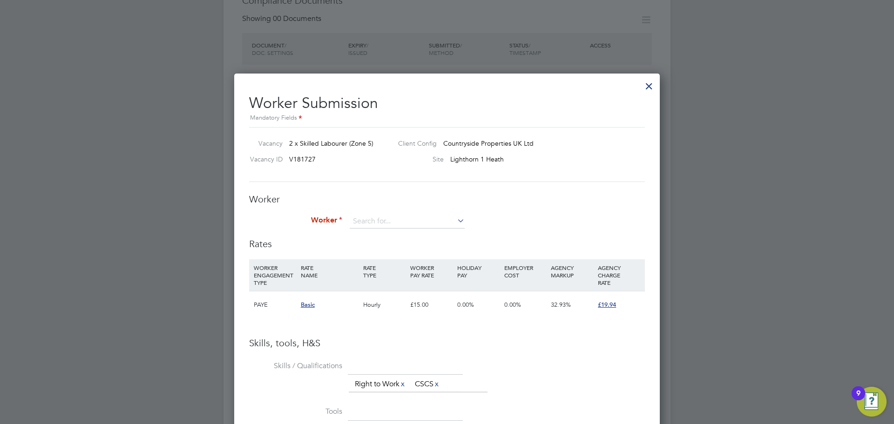
click at [410, 230] on li "Worker" at bounding box center [447, 226] width 396 height 23
click at [410, 217] on input at bounding box center [407, 222] width 115 height 14
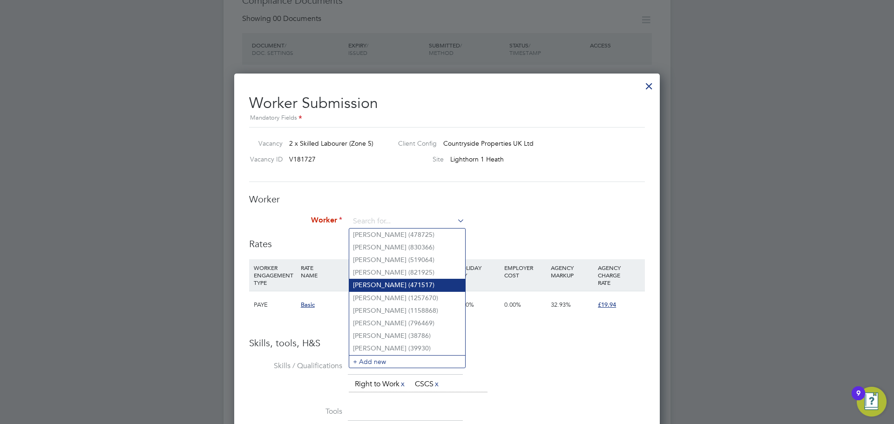
paste input "Lutu Adrian"
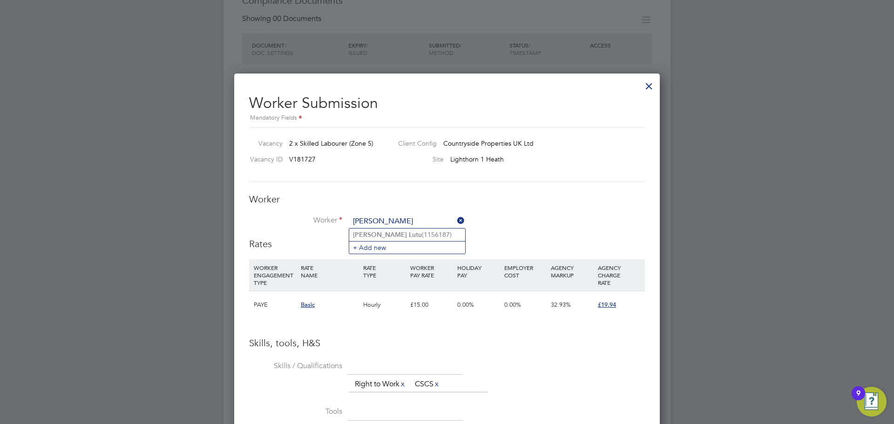
drag, startPoint x: 413, startPoint y: 215, endPoint x: 339, endPoint y: 219, distance: 73.7
click at [339, 219] on li "Worker Lutu Adrian" at bounding box center [447, 226] width 396 height 23
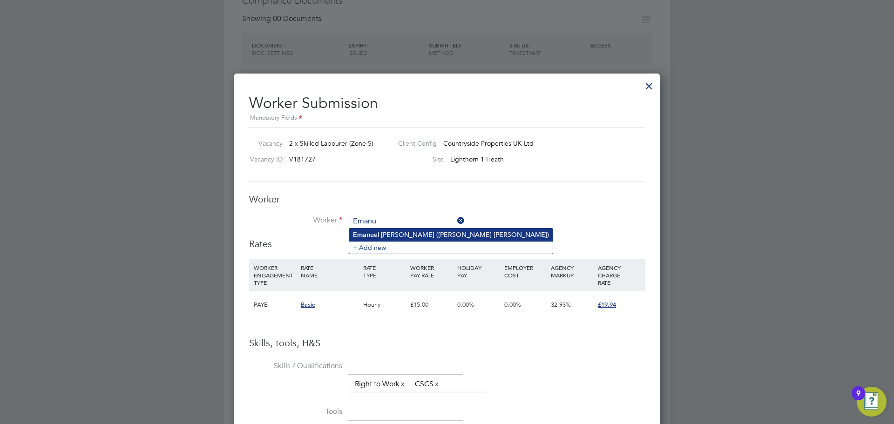
click at [450, 236] on li "Emanu el Lutu Adrian (Emanuel Lutu Adrian)" at bounding box center [450, 235] width 203 height 13
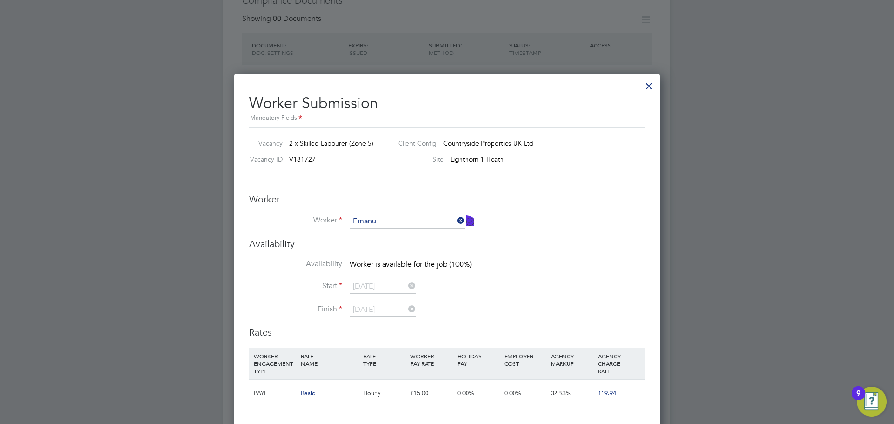
type input "Emanuel Lutu Adrian (Emanuel Lutu Adrian)"
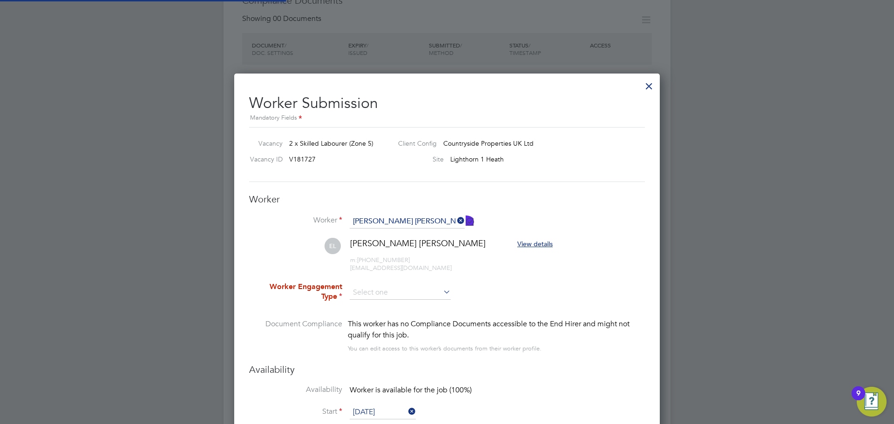
scroll to position [802, 426]
click at [393, 293] on input at bounding box center [400, 293] width 101 height 14
click at [391, 311] on li "Contract" at bounding box center [400, 305] width 102 height 12
type input "Contract"
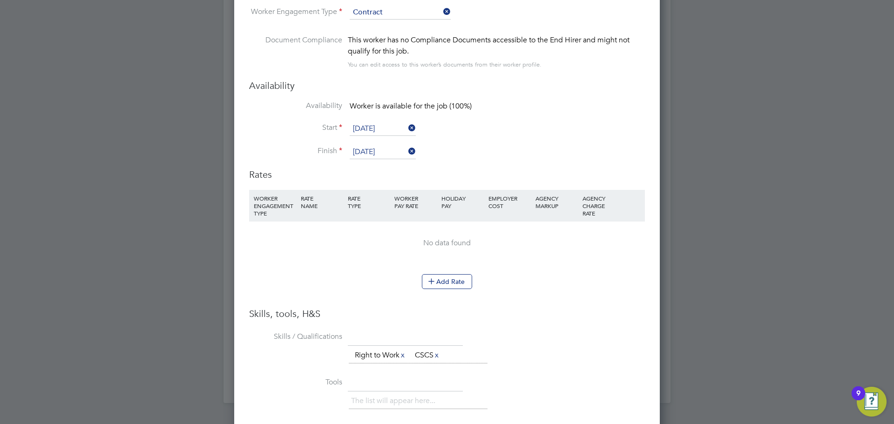
scroll to position [753, 0]
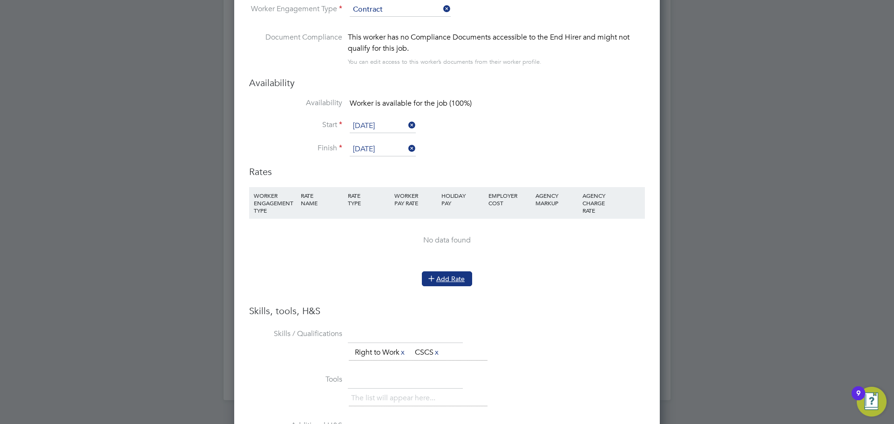
click at [450, 279] on button "Add Rate" at bounding box center [447, 278] width 50 height 15
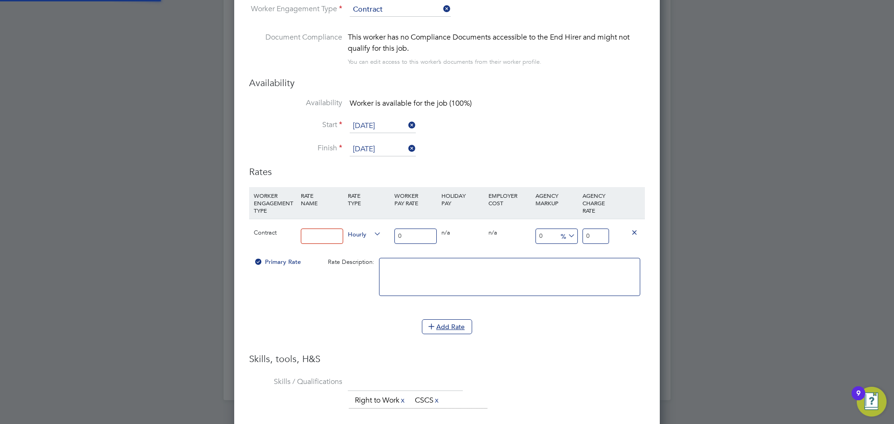
click at [325, 233] on input at bounding box center [322, 236] width 42 height 15
drag, startPoint x: 335, startPoint y: 237, endPoint x: 290, endPoint y: 239, distance: 45.2
click at [291, 239] on div "Contract Labourer Hourly 0 0 n/a 0 n/a 0 0 % 0" at bounding box center [447, 236] width 396 height 34
type input "Skilled Labourer"
click at [412, 231] on input "0" at bounding box center [415, 236] width 42 height 15
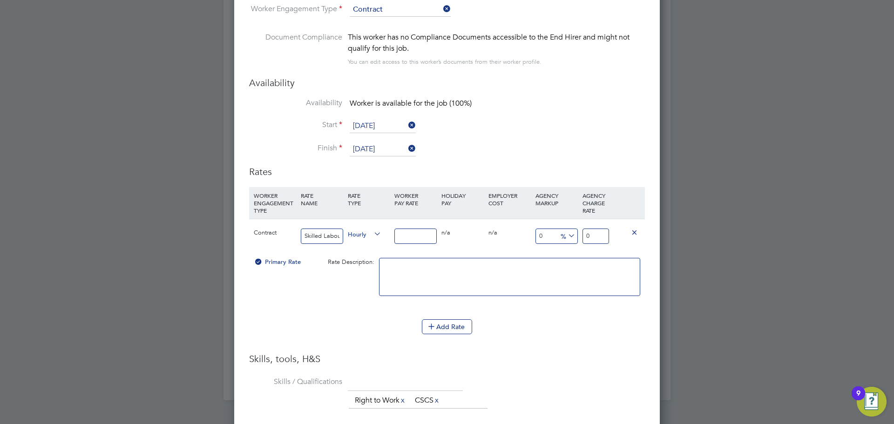
type input "1"
type input "17"
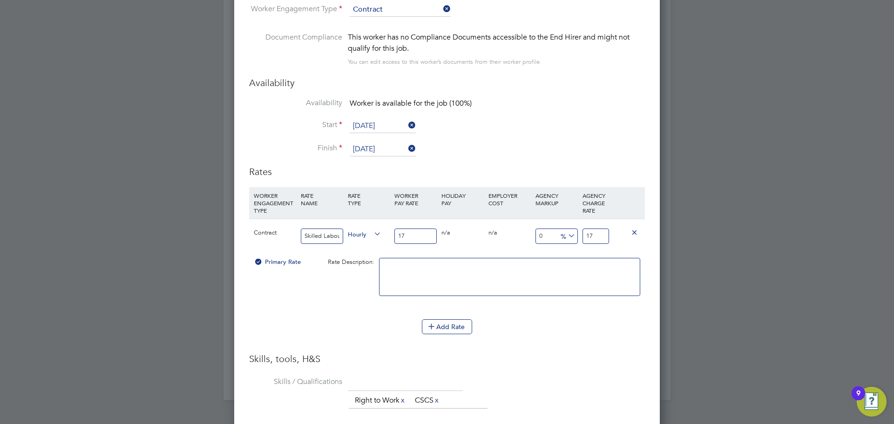
type input "-94.11764705882354"
type input "1"
type input "11.764705882352942"
type input "19"
type input "17.058823529411764"
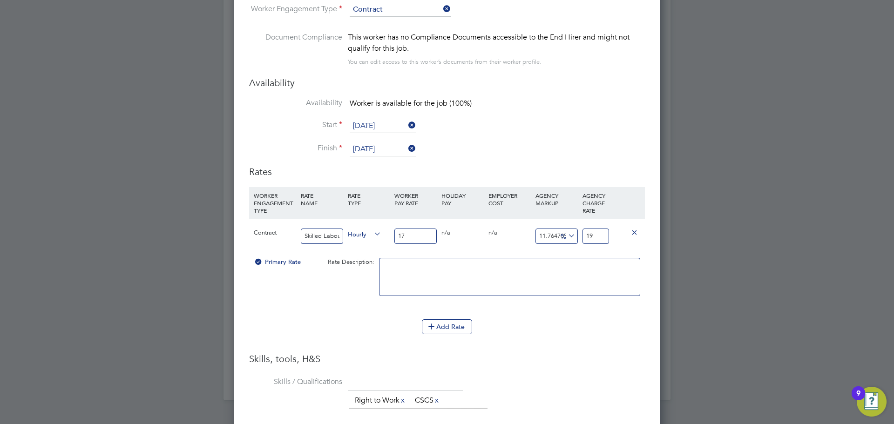
type input "19.9"
type input "17.294117647058822"
type input "19.94"
click at [591, 343] on li "Add Rate" at bounding box center [447, 331] width 396 height 24
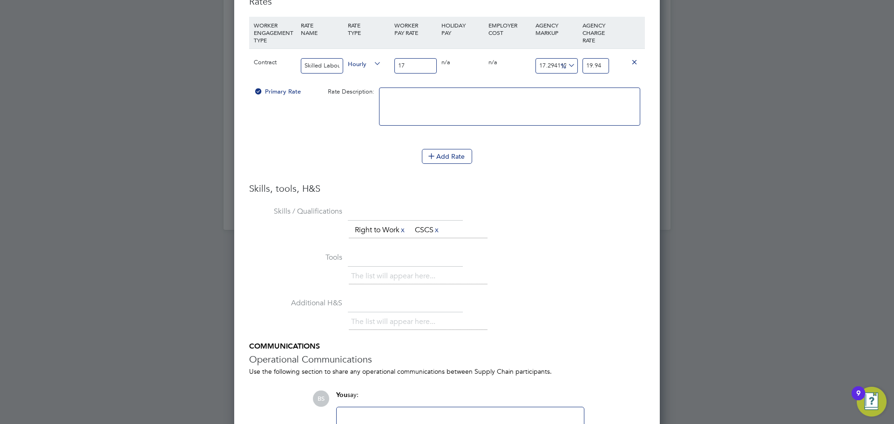
scroll to position [1006, 0]
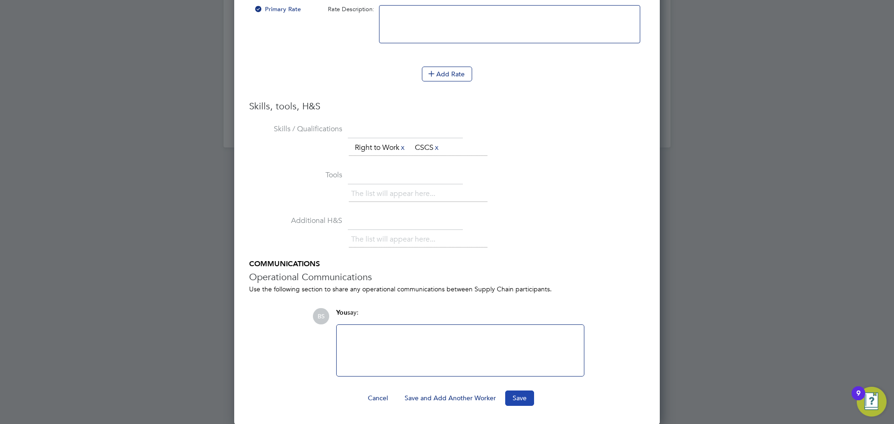
click at [515, 396] on button "Save" at bounding box center [519, 398] width 29 height 15
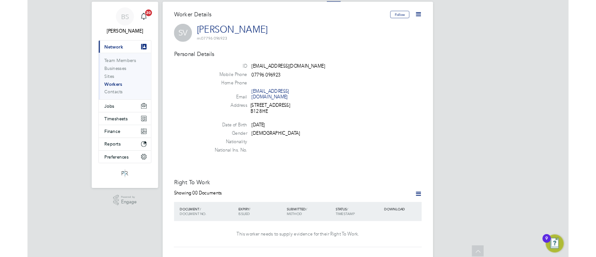
scroll to position [0, 0]
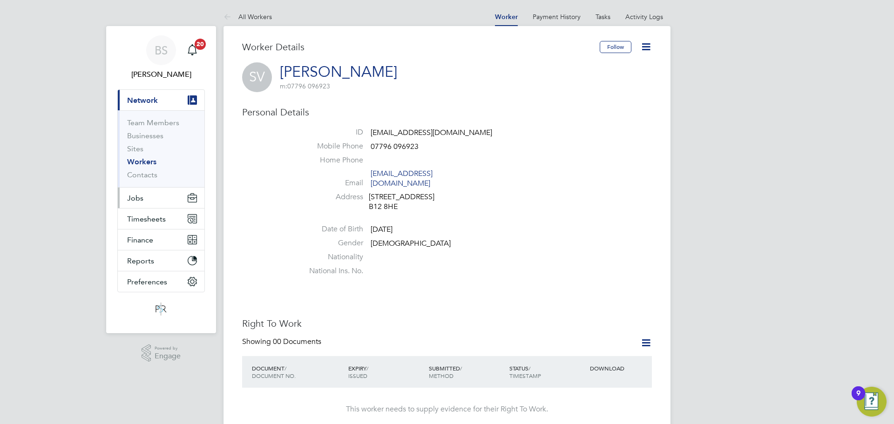
click at [139, 196] on span "Jobs" at bounding box center [135, 198] width 16 height 9
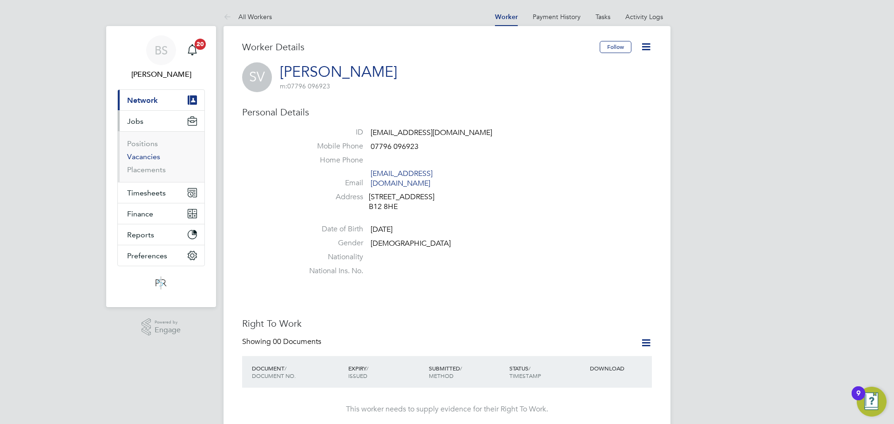
click at [148, 156] on link "Vacancies" at bounding box center [143, 156] width 33 height 9
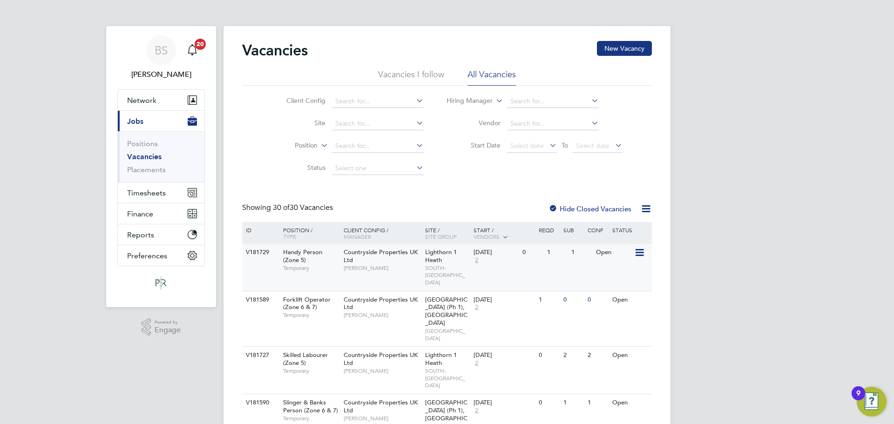
click at [602, 250] on div "Open" at bounding box center [614, 252] width 41 height 17
click at [640, 350] on icon at bounding box center [638, 355] width 9 height 11
click at [621, 363] on li "View Details" at bounding box center [617, 362] width 54 height 13
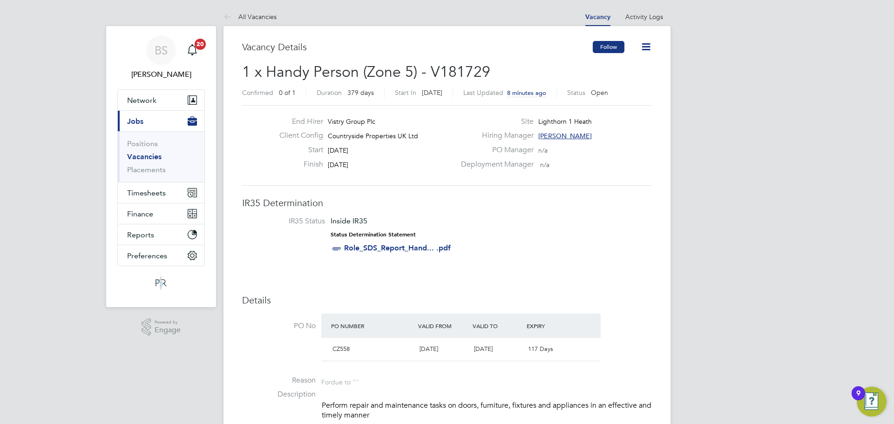
click at [621, 49] on button "Follow" at bounding box center [609, 47] width 32 height 12
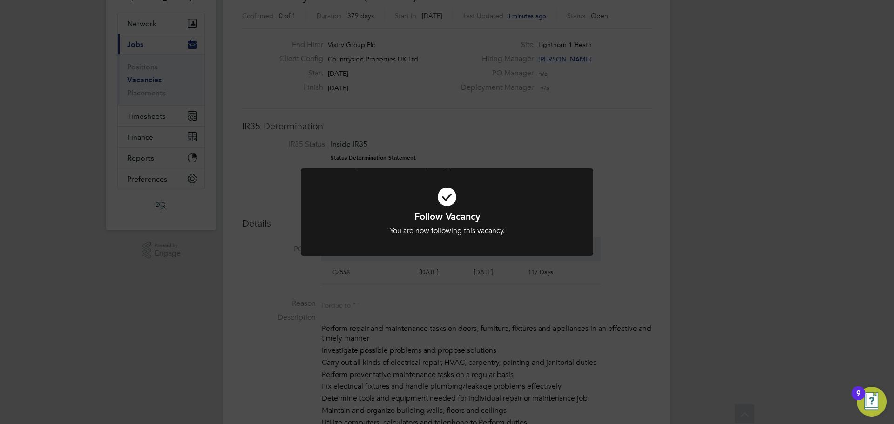
scroll to position [93, 0]
click at [534, 143] on div "Follow Vacancy You are now following this vacancy. Cancel Okay" at bounding box center [447, 212] width 894 height 424
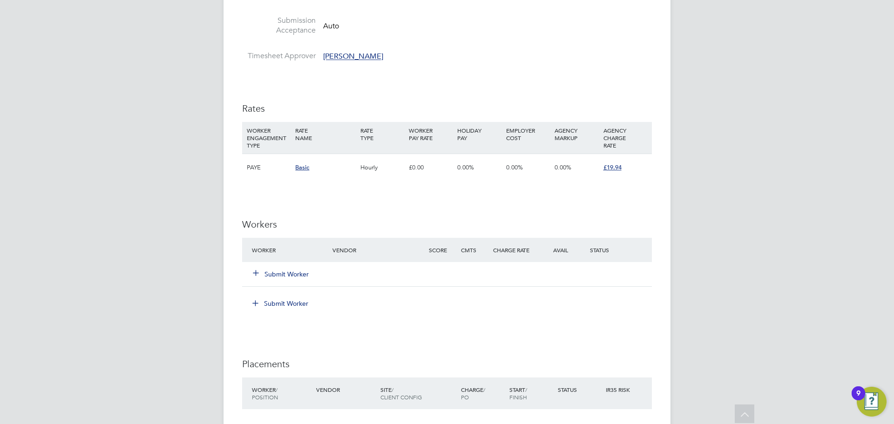
scroll to position [605, 0]
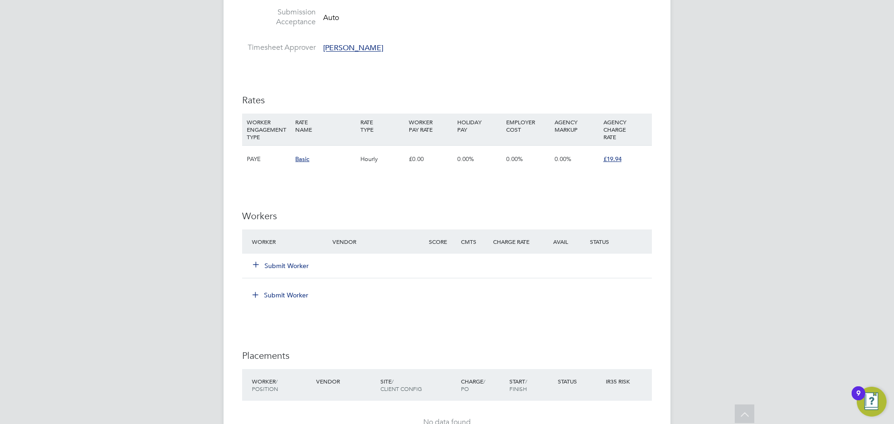
click at [291, 263] on button "Submit Worker" at bounding box center [281, 265] width 56 height 9
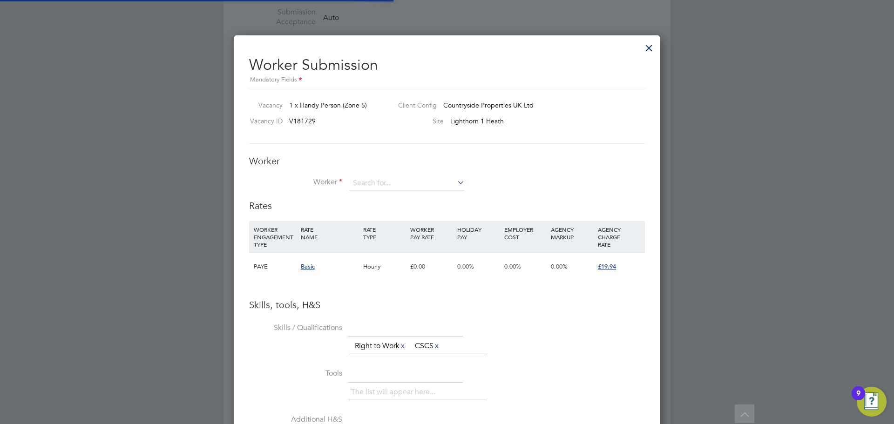
scroll to position [27, 63]
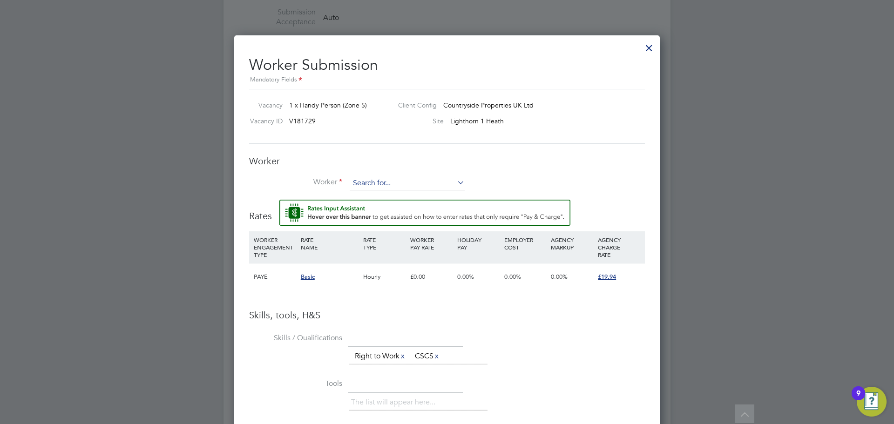
click at [394, 182] on input at bounding box center [407, 183] width 115 height 14
click at [406, 216] on li "Stef an Cirlan (471666)" at bounding box center [407, 222] width 116 height 13
type input "Stefan Cirlan (471666)"
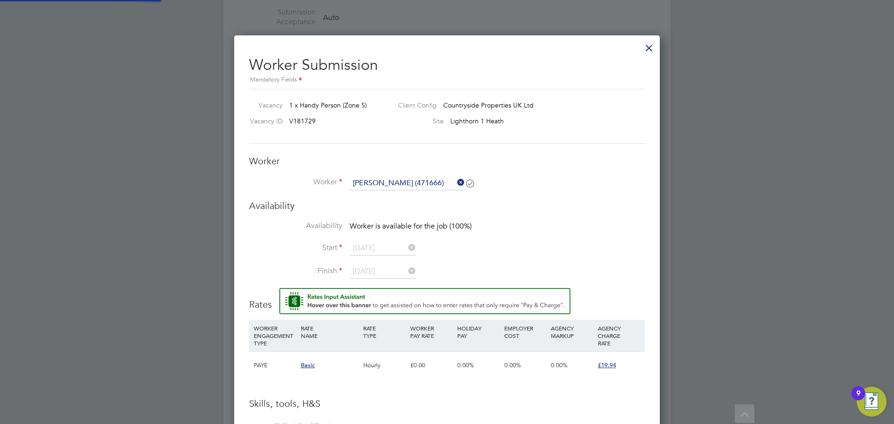
scroll to position [717, 426]
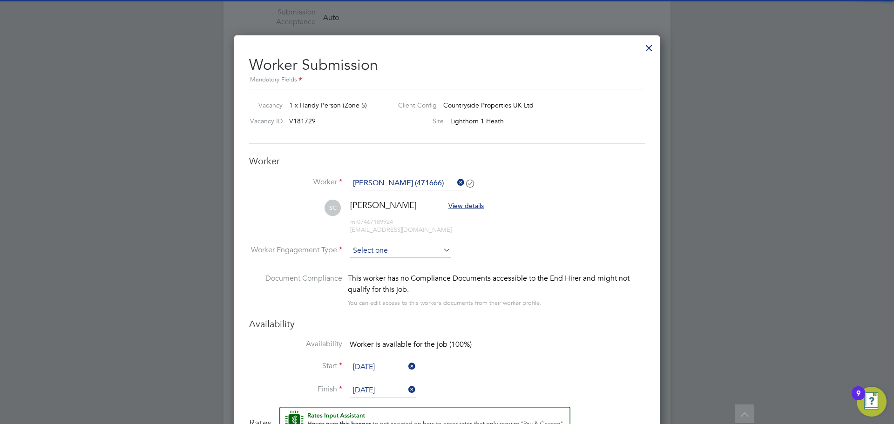
click at [387, 250] on input at bounding box center [400, 251] width 101 height 14
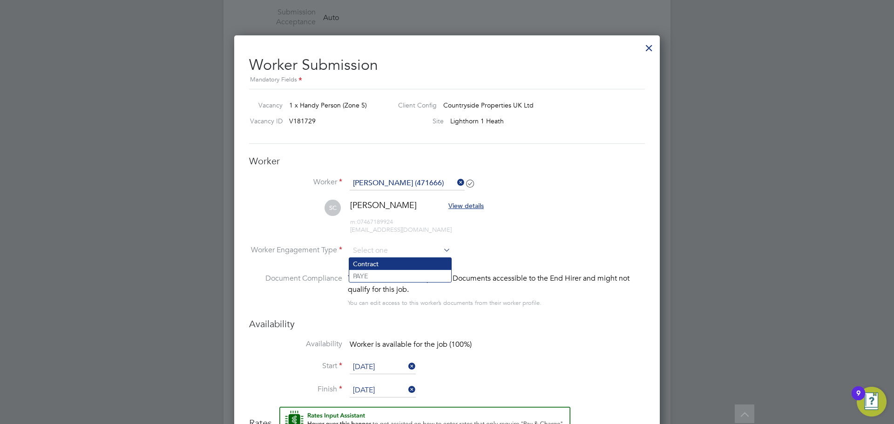
click at [386, 267] on li "Contract" at bounding box center [400, 264] width 102 height 12
type input "Contract"
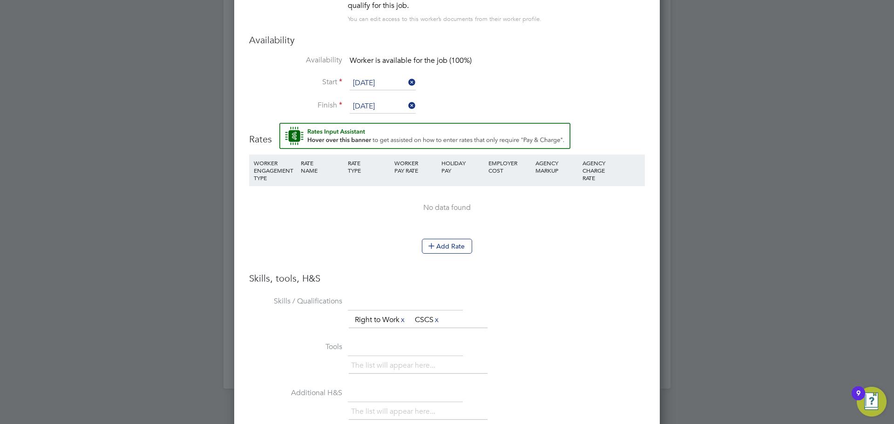
scroll to position [931, 0]
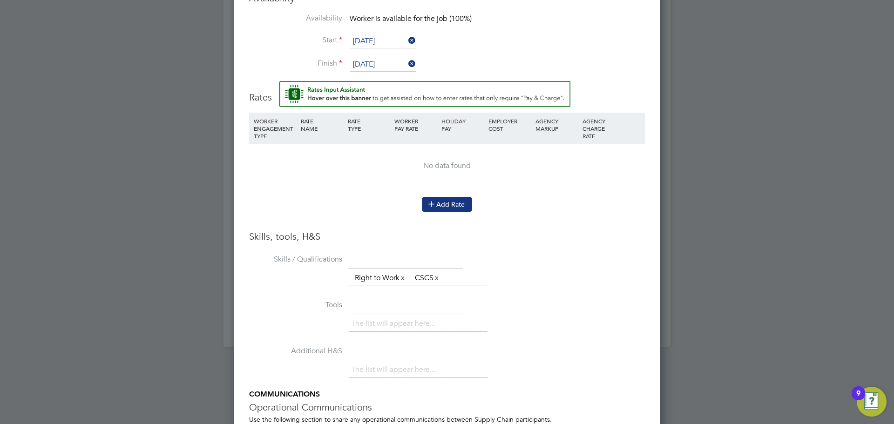
click at [453, 203] on button "Add Rate" at bounding box center [447, 204] width 50 height 15
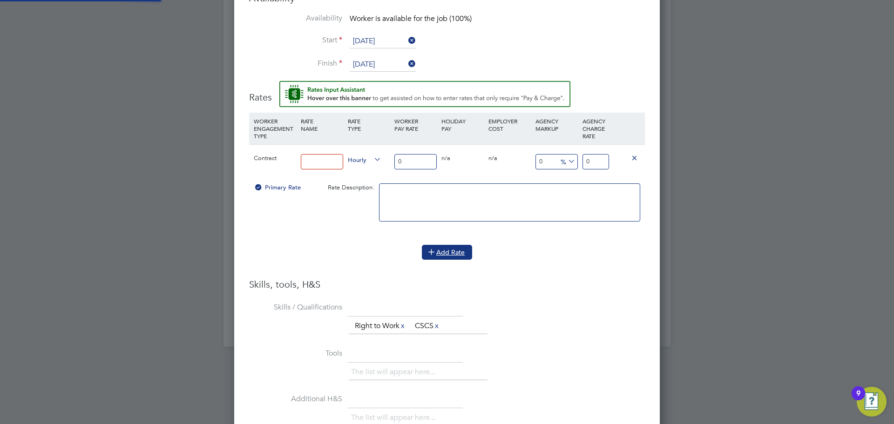
scroll to position [894, 426]
click at [318, 159] on input at bounding box center [322, 161] width 42 height 15
type input "Handyman"
click at [424, 162] on input "0" at bounding box center [415, 161] width 42 height 15
type input "1"
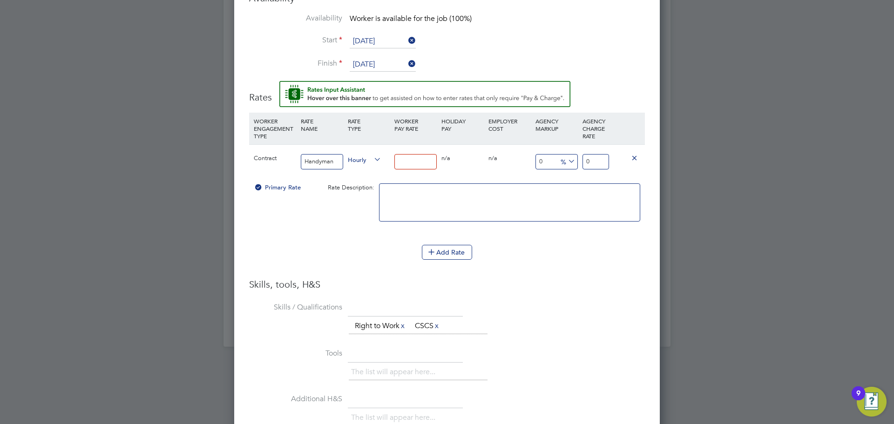
type input "1"
type input "17"
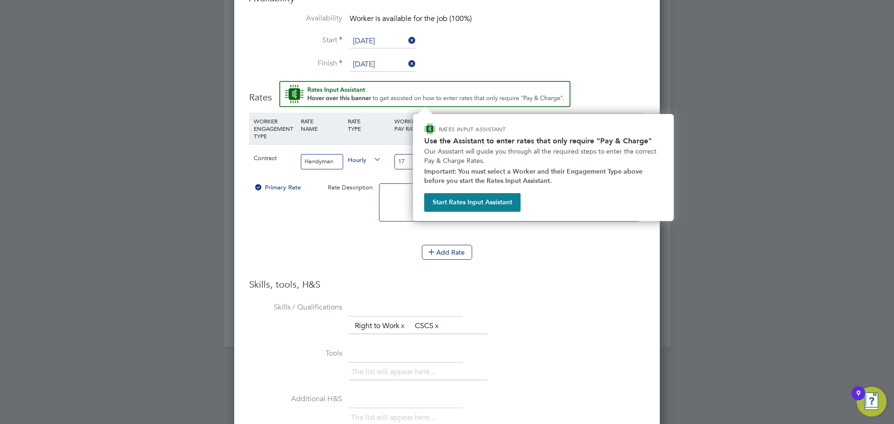
type input "17"
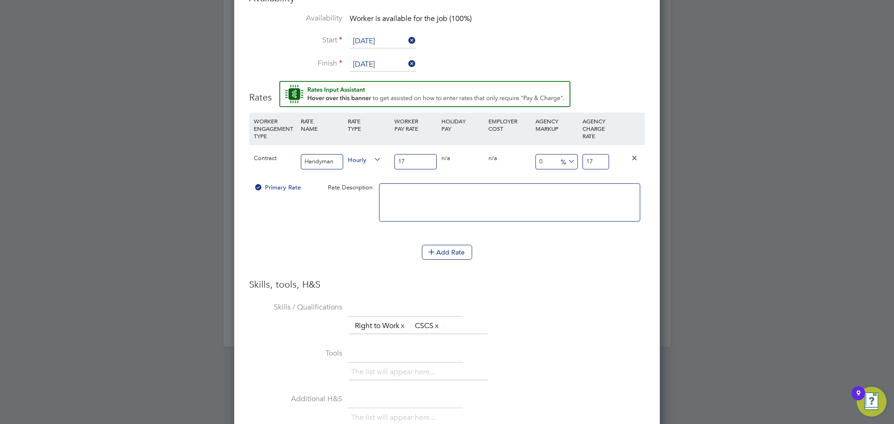
click at [596, 163] on input "17" at bounding box center [595, 161] width 27 height 15
type input "-94.11764705882354"
type input "1"
type input "11.764705882352942"
type input "19"
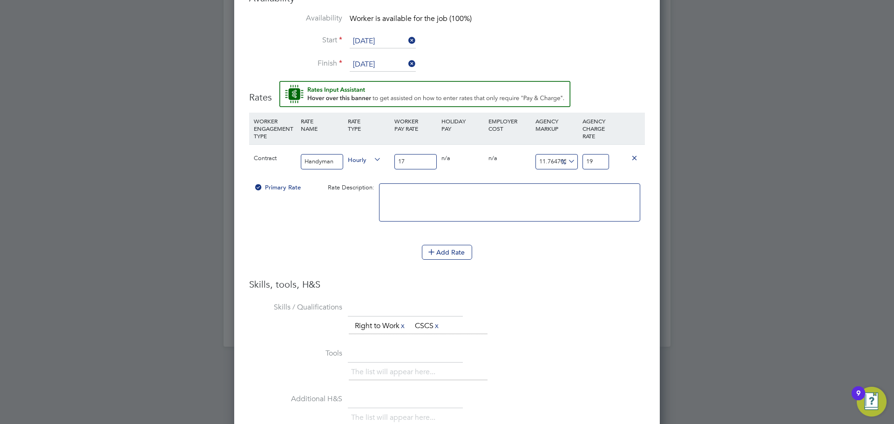
type input "17.058823529411764"
type input "19.9"
type input "17.294117647058822"
type input "19.94"
click at [618, 282] on h3 "Skills, tools, H&S" at bounding box center [447, 284] width 396 height 12
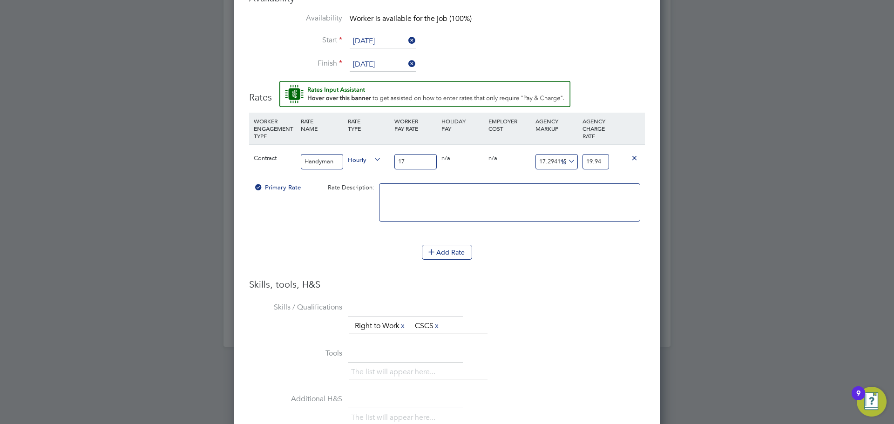
click at [417, 161] on input "17" at bounding box center [415, 161] width 42 height 15
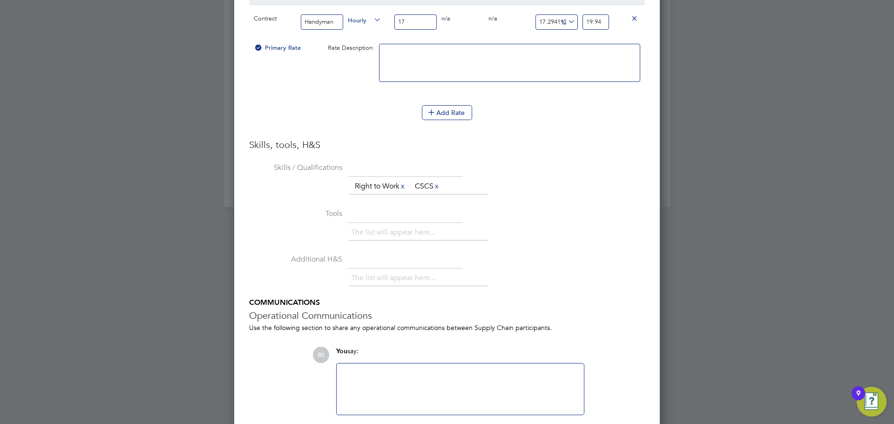
click at [560, 275] on div "The list will appear here..." at bounding box center [497, 279] width 296 height 19
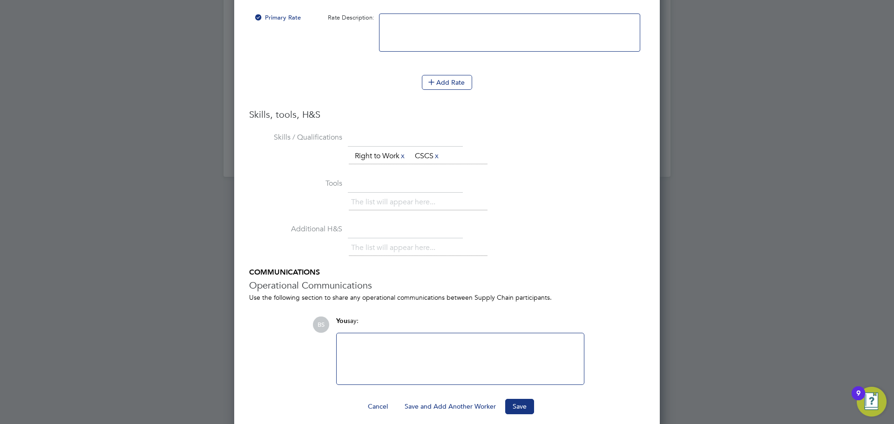
scroll to position [1110, 0]
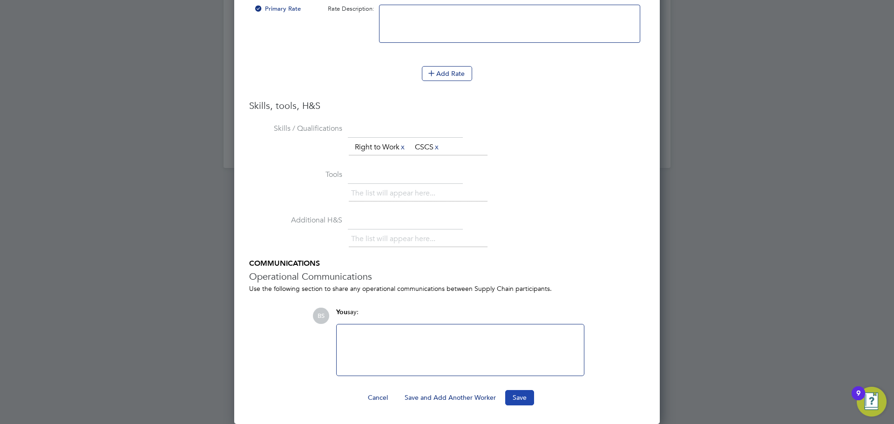
click at [521, 399] on button "Save" at bounding box center [519, 397] width 29 height 15
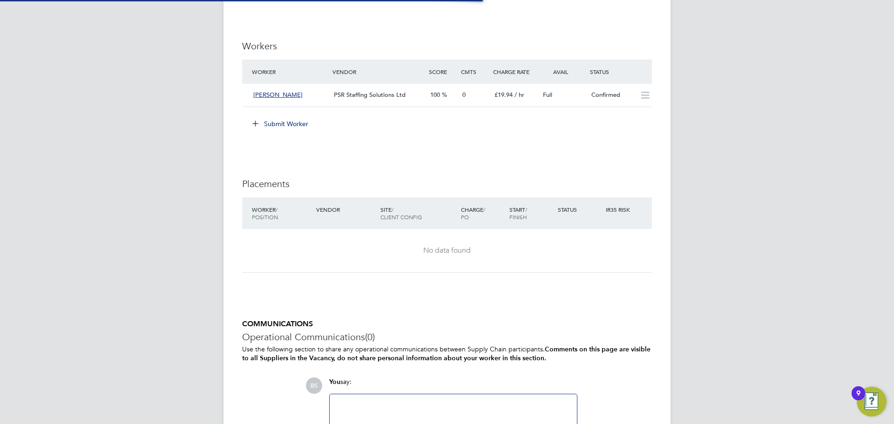
scroll to position [27, 65]
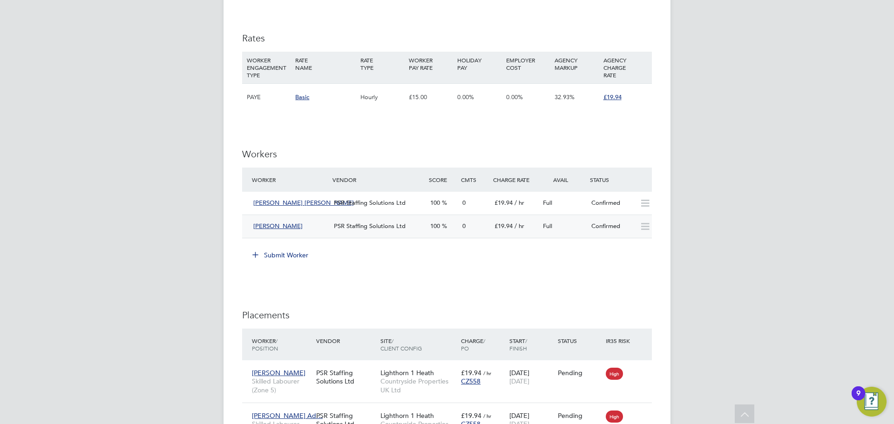
click at [646, 229] on icon at bounding box center [645, 226] width 12 height 7
click at [647, 206] on icon at bounding box center [645, 203] width 12 height 7
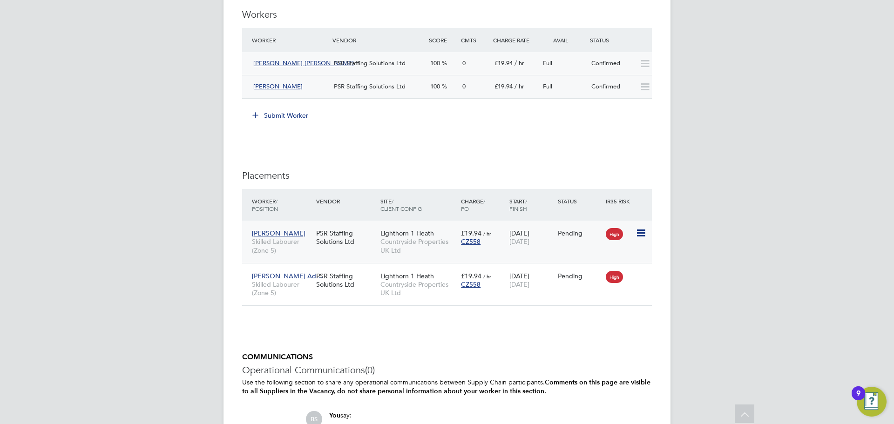
click at [644, 236] on icon at bounding box center [640, 233] width 9 height 11
click at [643, 209] on div "Worker / Position Vendor Site / Client Config Charge / PO Start / Finish Status…" at bounding box center [447, 205] width 410 height 32
